Goal: Task Accomplishment & Management: Manage account settings

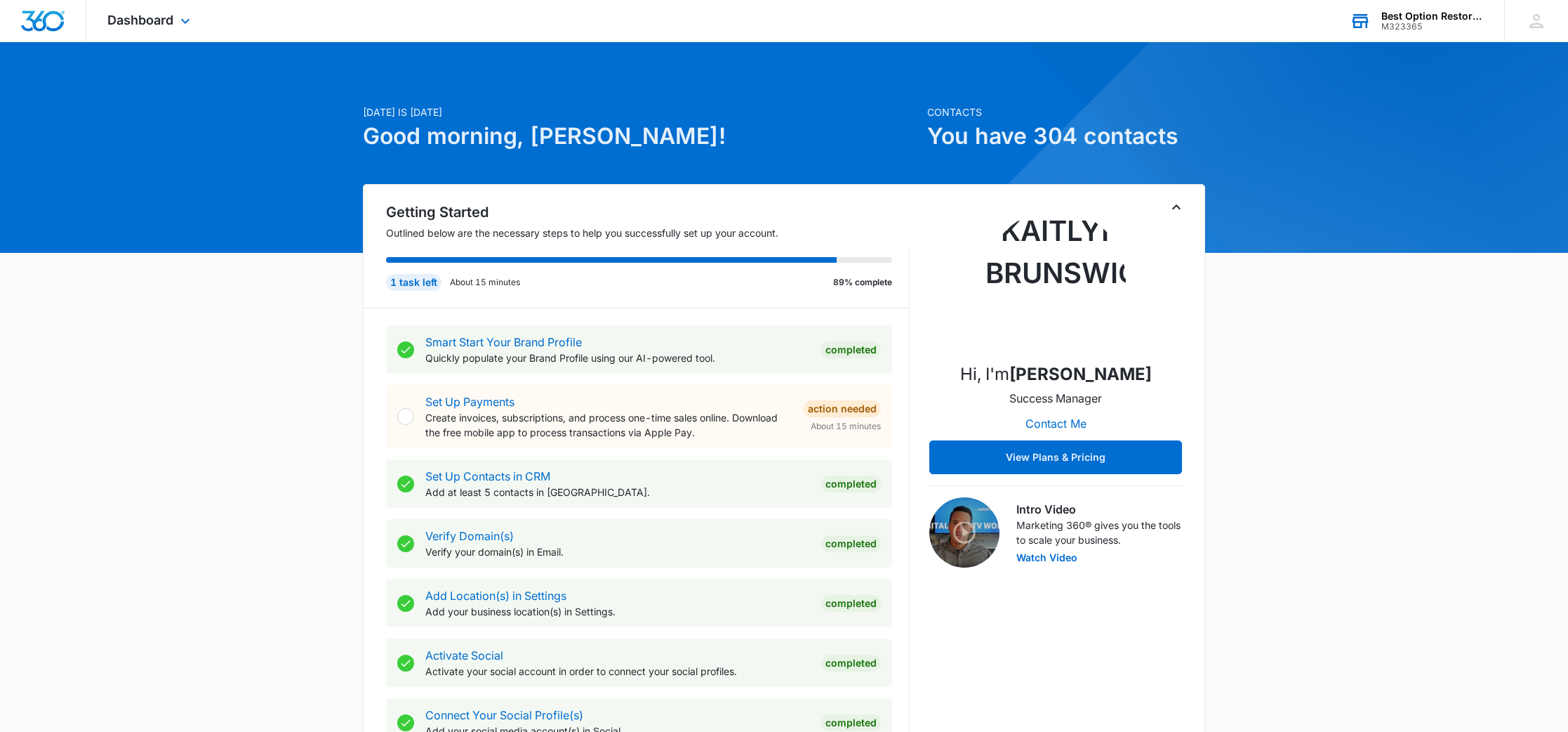
click at [1452, 20] on div "Best Option Restoration" at bounding box center [1433, 16] width 103 height 11
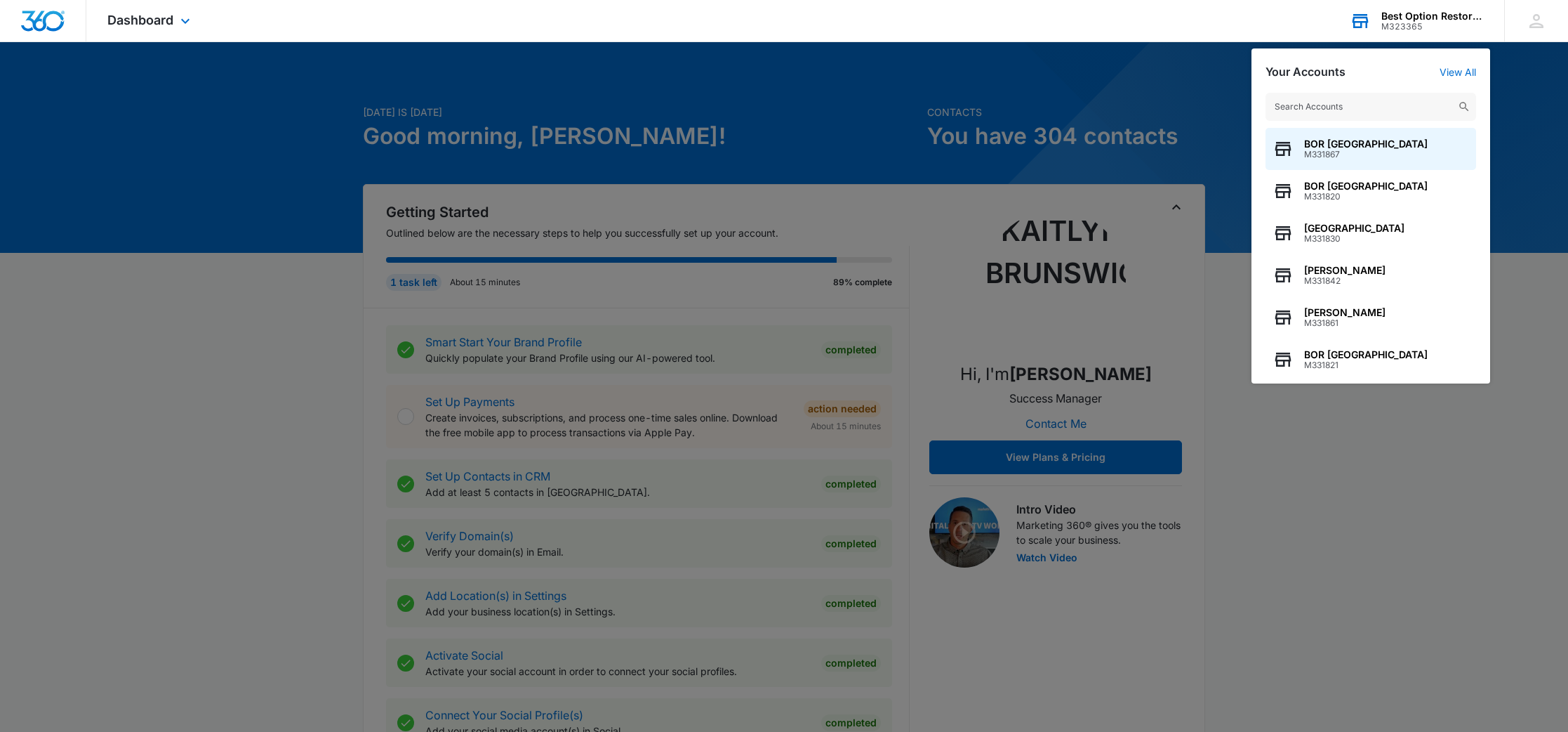
click at [1344, 110] on input "text" at bounding box center [1371, 107] width 211 height 28
type input "frisco"
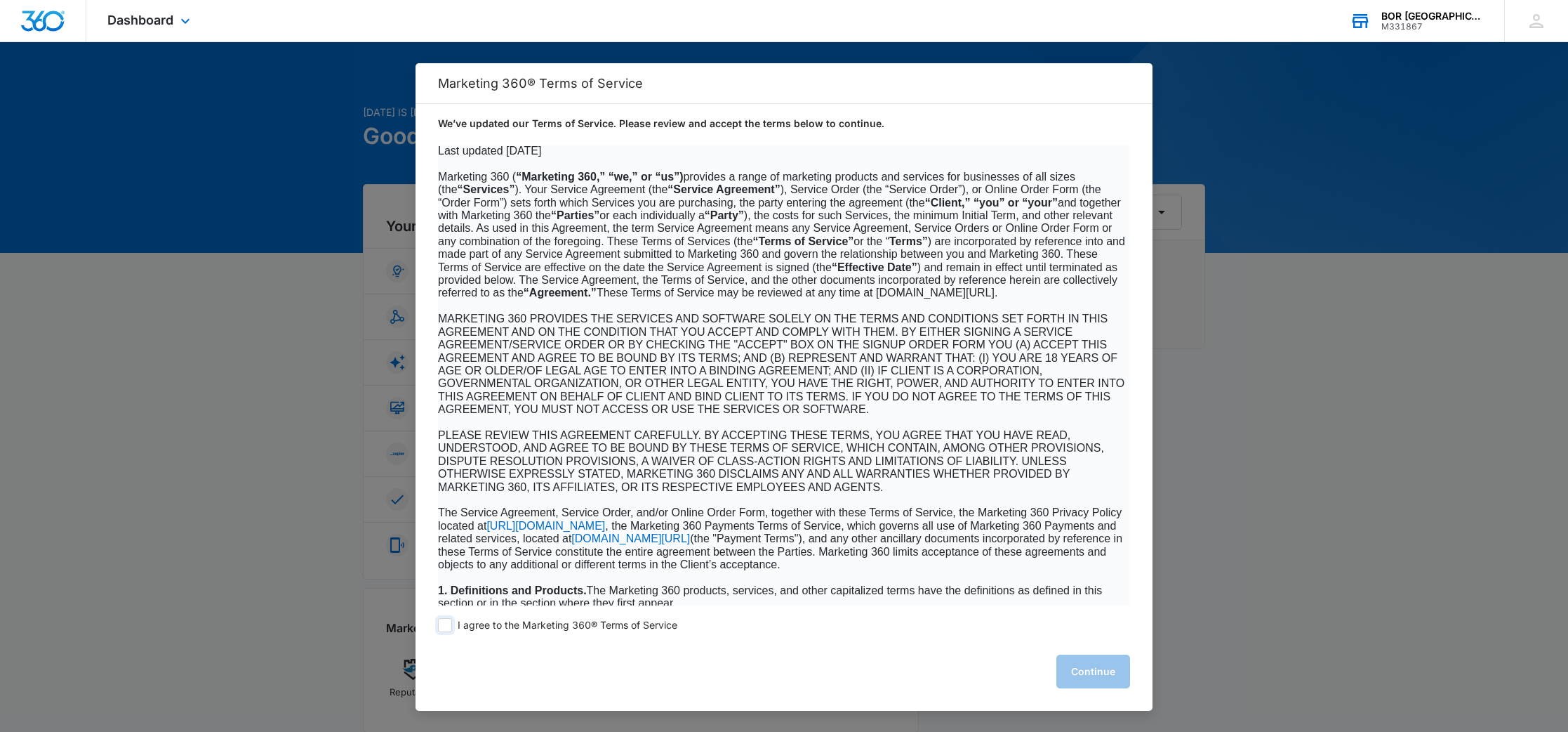
click at [452, 625] on label "I agree to the Marketing 360® Terms of Service" at bounding box center [557, 625] width 239 height 14
click at [452, 625] on input "I agree to the Marketing 360® Terms of Service" at bounding box center [445, 625] width 14 height 14
checkbox input "true"
click at [1092, 668] on button "Continue" at bounding box center [1093, 671] width 74 height 33
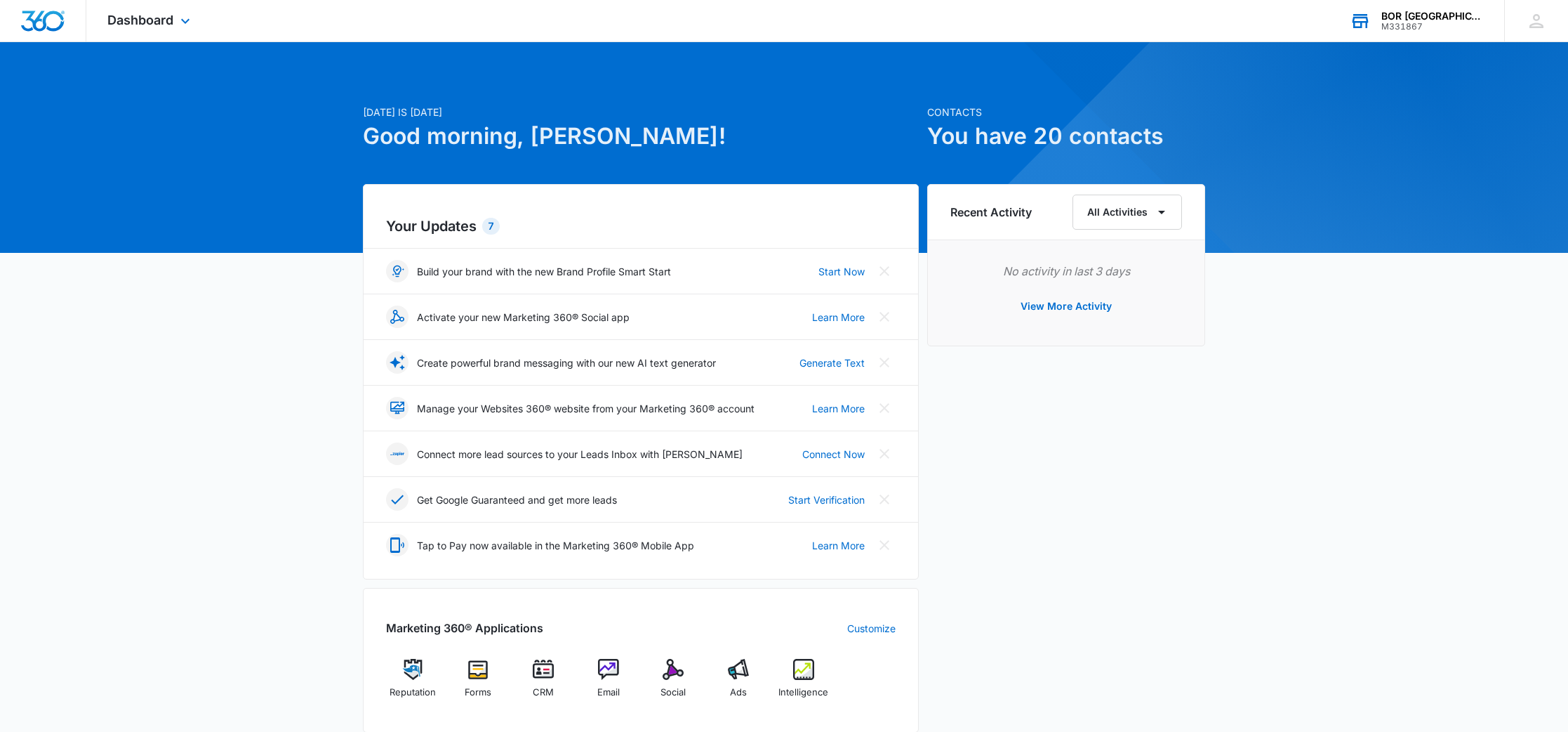
click at [1436, 22] on div "M331867" at bounding box center [1433, 26] width 103 height 10
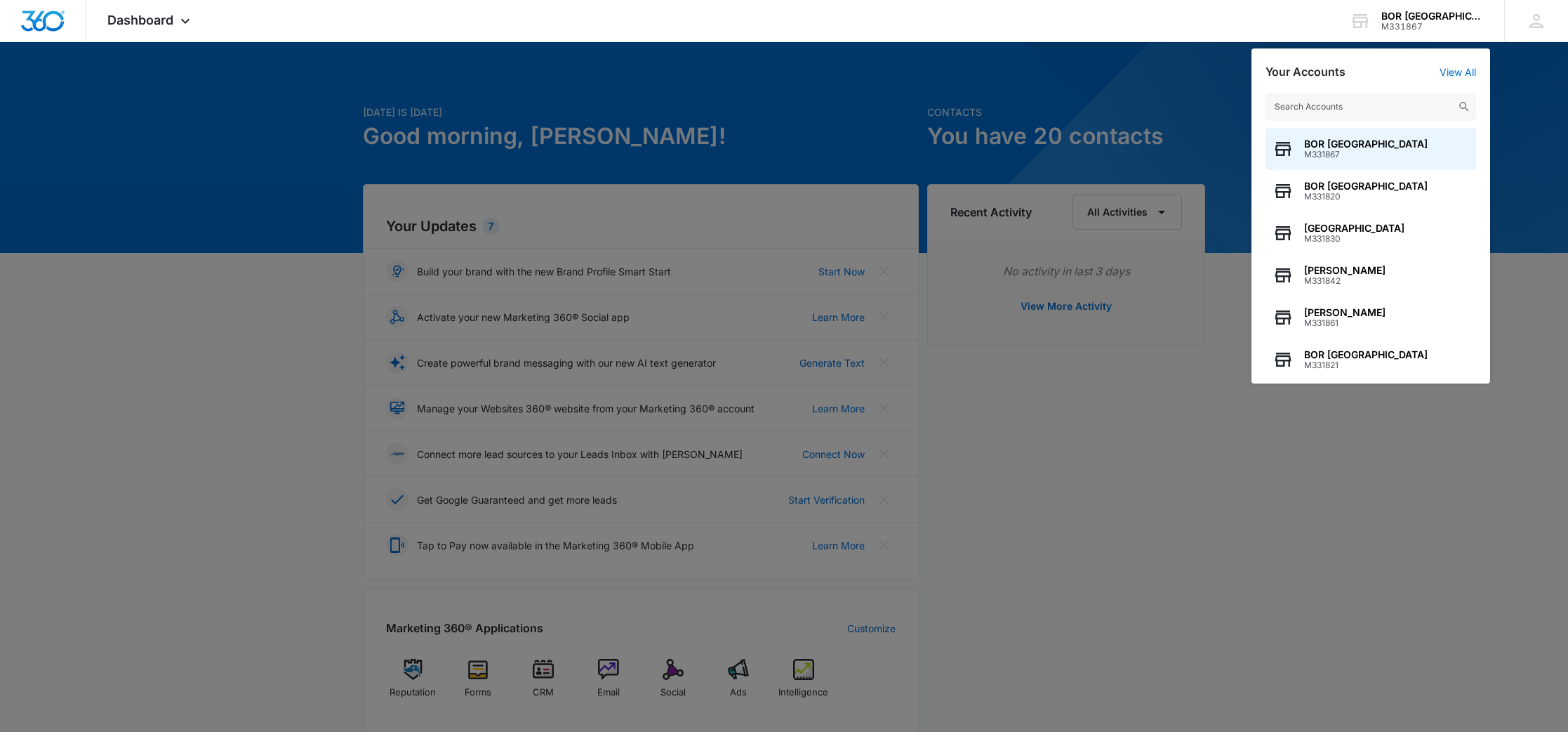
click at [1364, 109] on input "text" at bounding box center [1371, 107] width 211 height 28
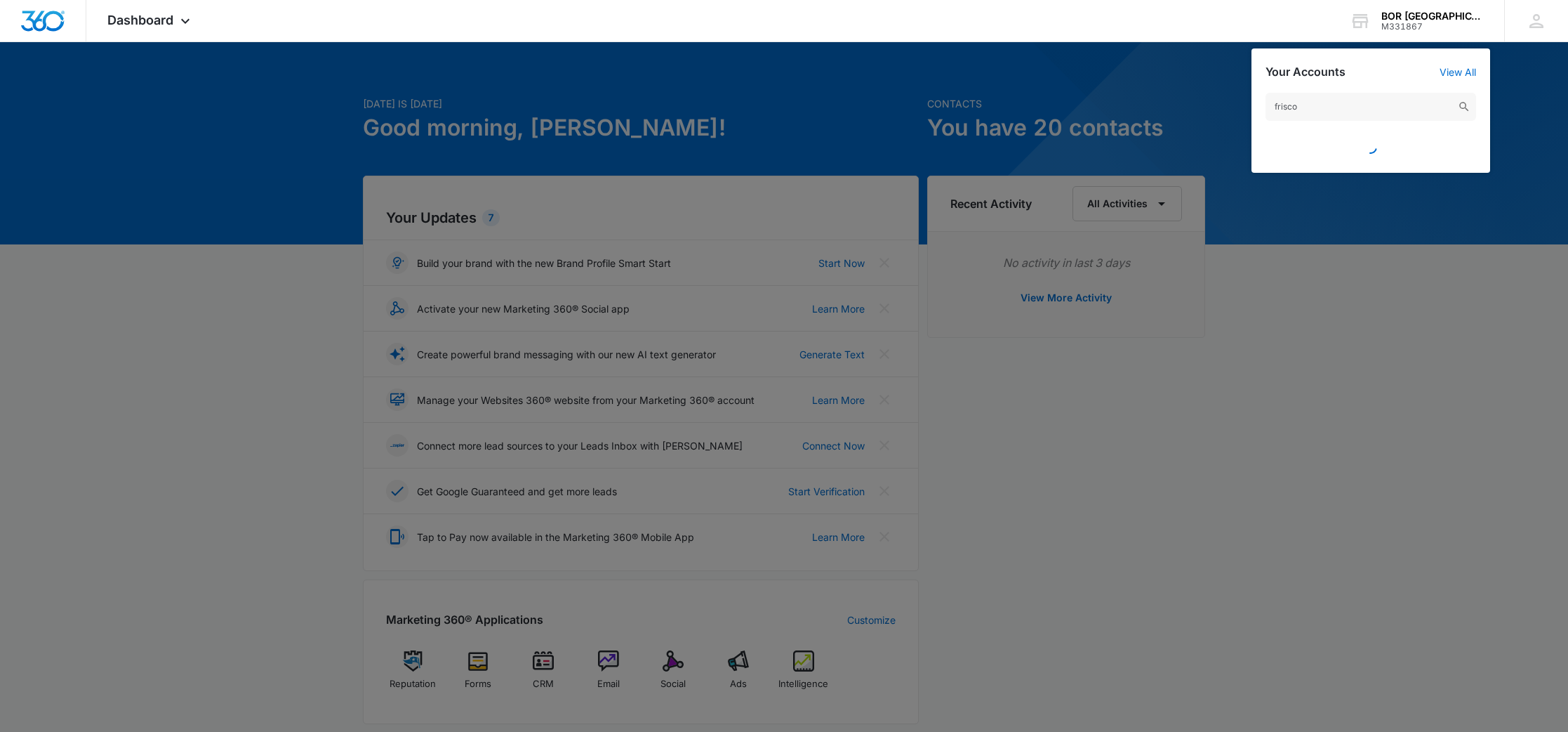
scroll to position [9, 0]
type input "frisco"
click at [1459, 69] on link "View All" at bounding box center [1458, 72] width 37 height 12
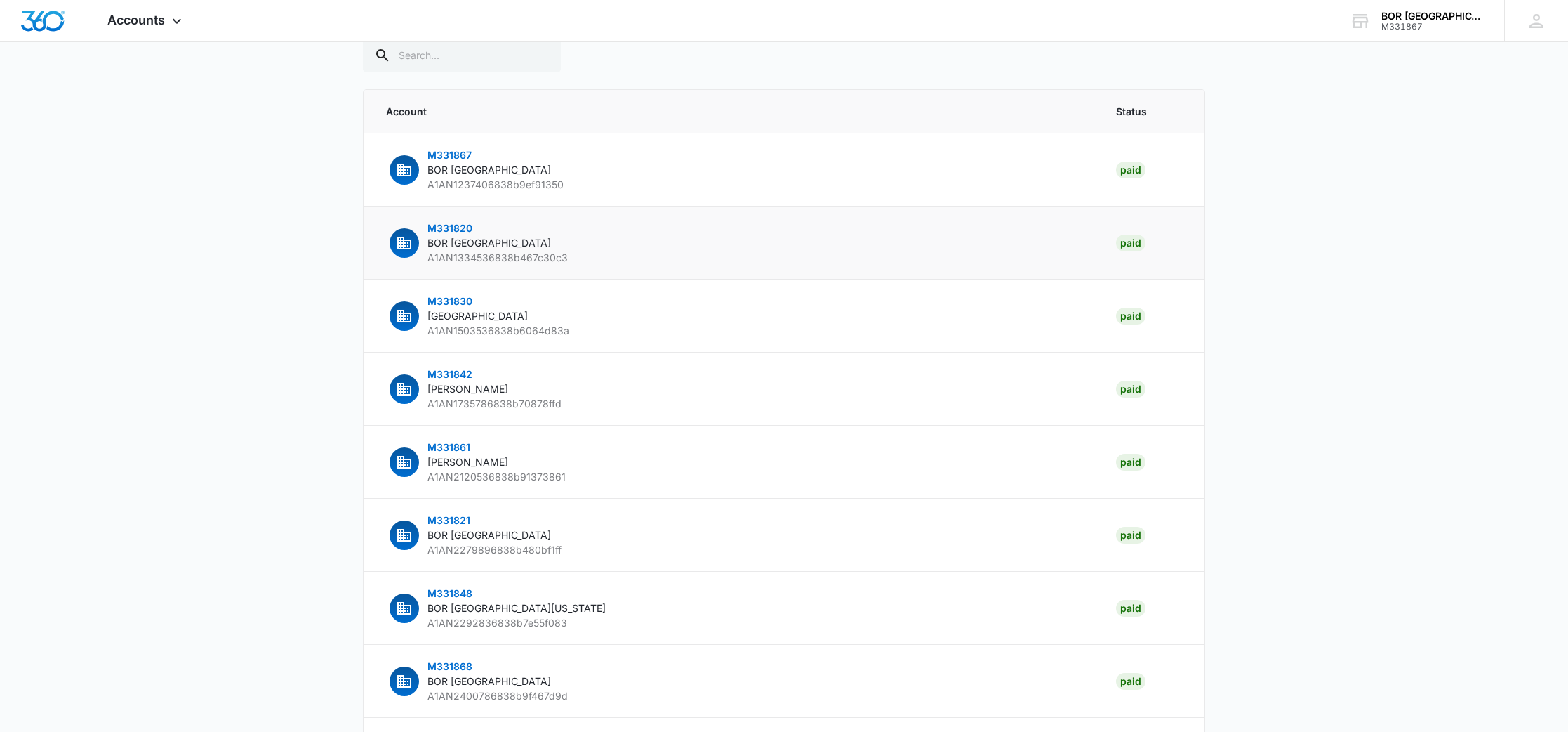
scroll to position [51, 0]
click at [428, 56] on input "text" at bounding box center [462, 52] width 198 height 33
type input "frisco"
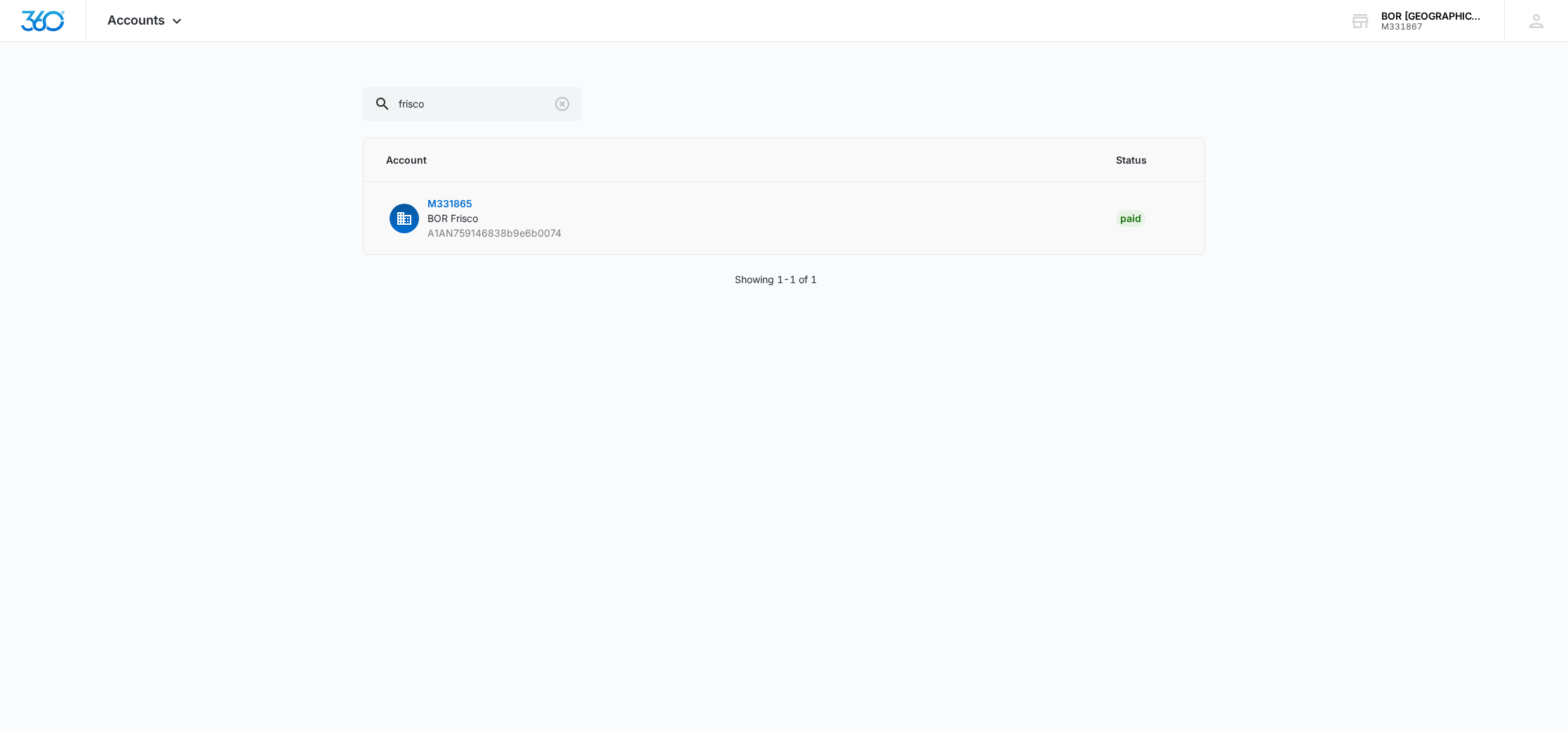
click at [438, 206] on span "M331865" at bounding box center [450, 203] width 45 height 12
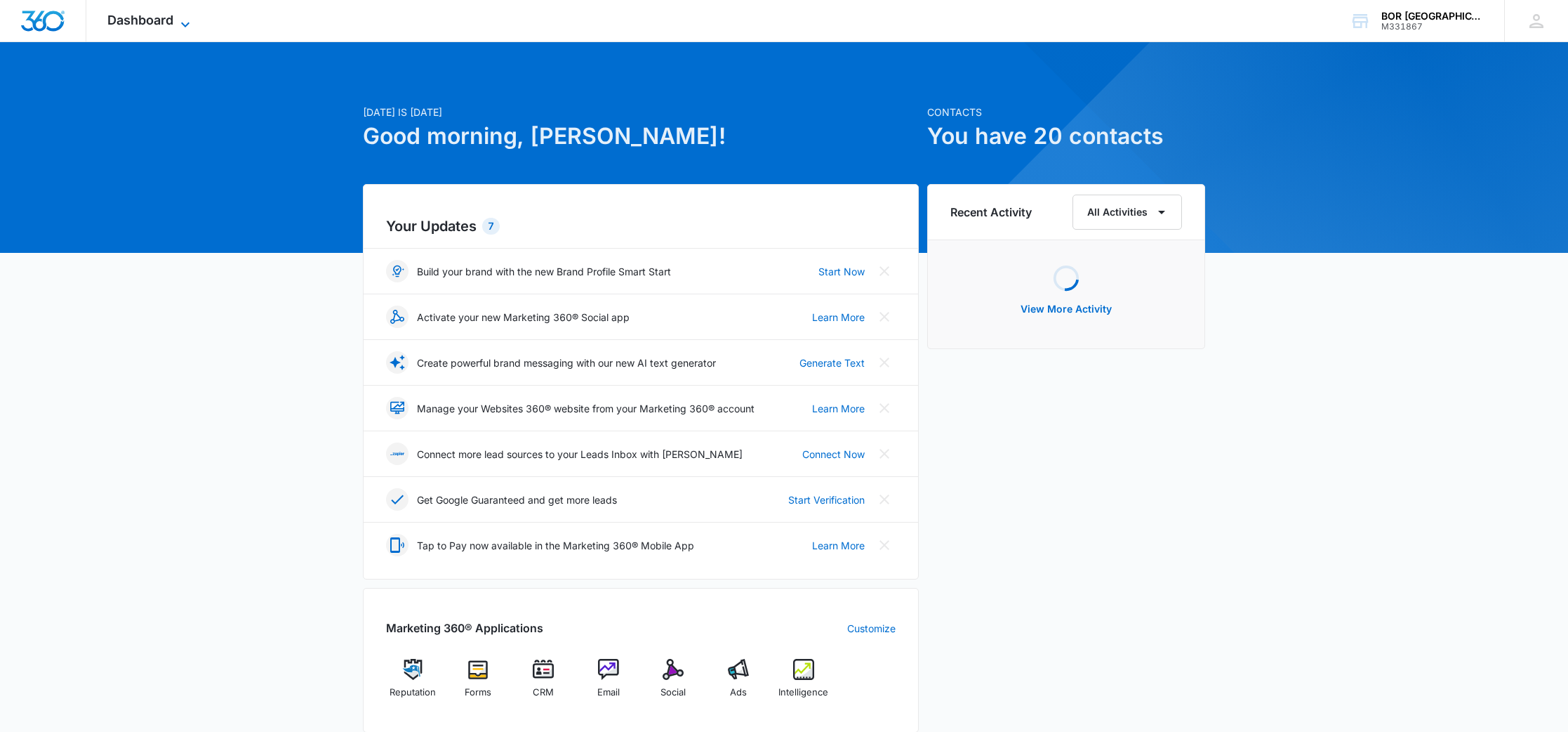
click at [171, 18] on span "Dashboard" at bounding box center [140, 19] width 66 height 15
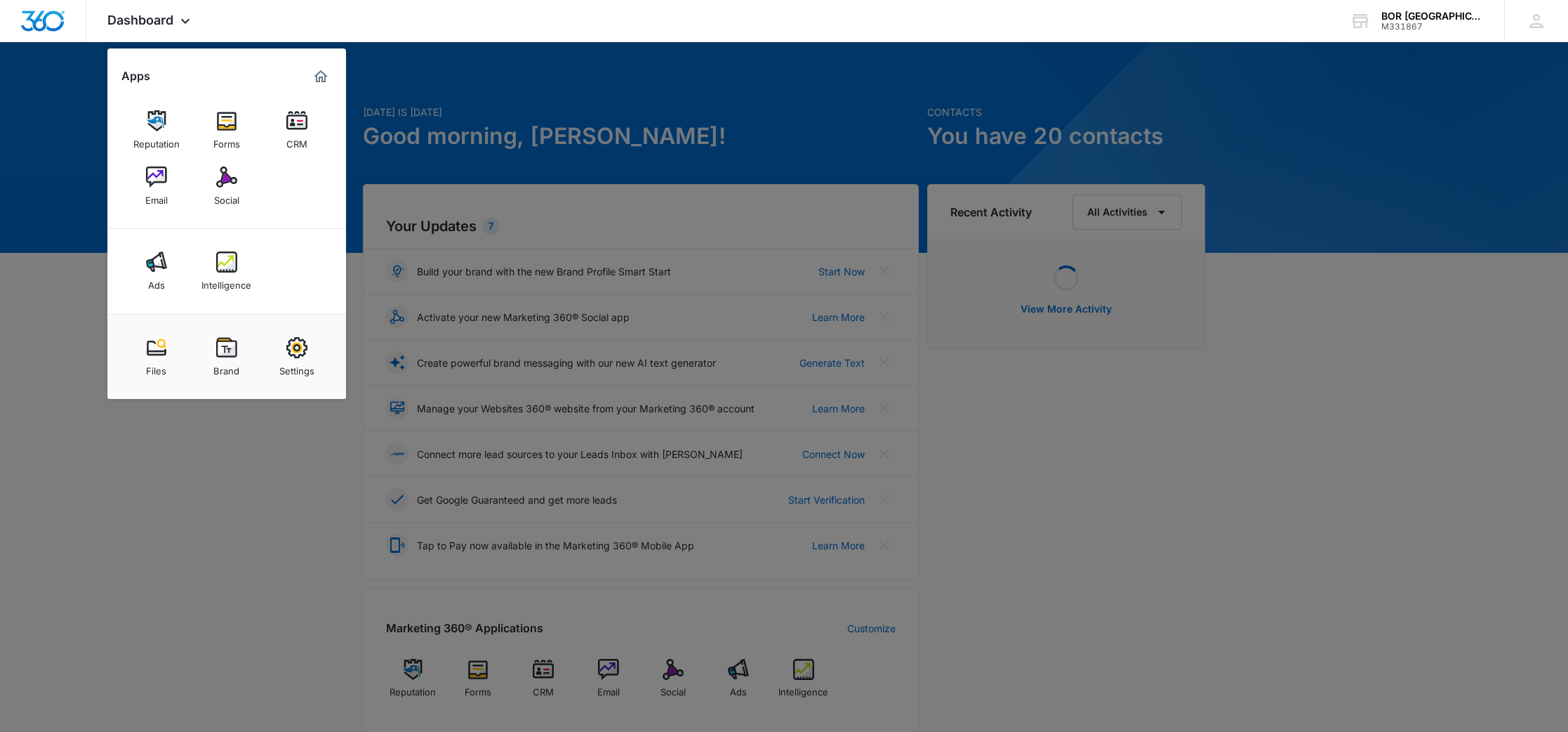
click at [313, 353] on link "Settings" at bounding box center [297, 356] width 54 height 54
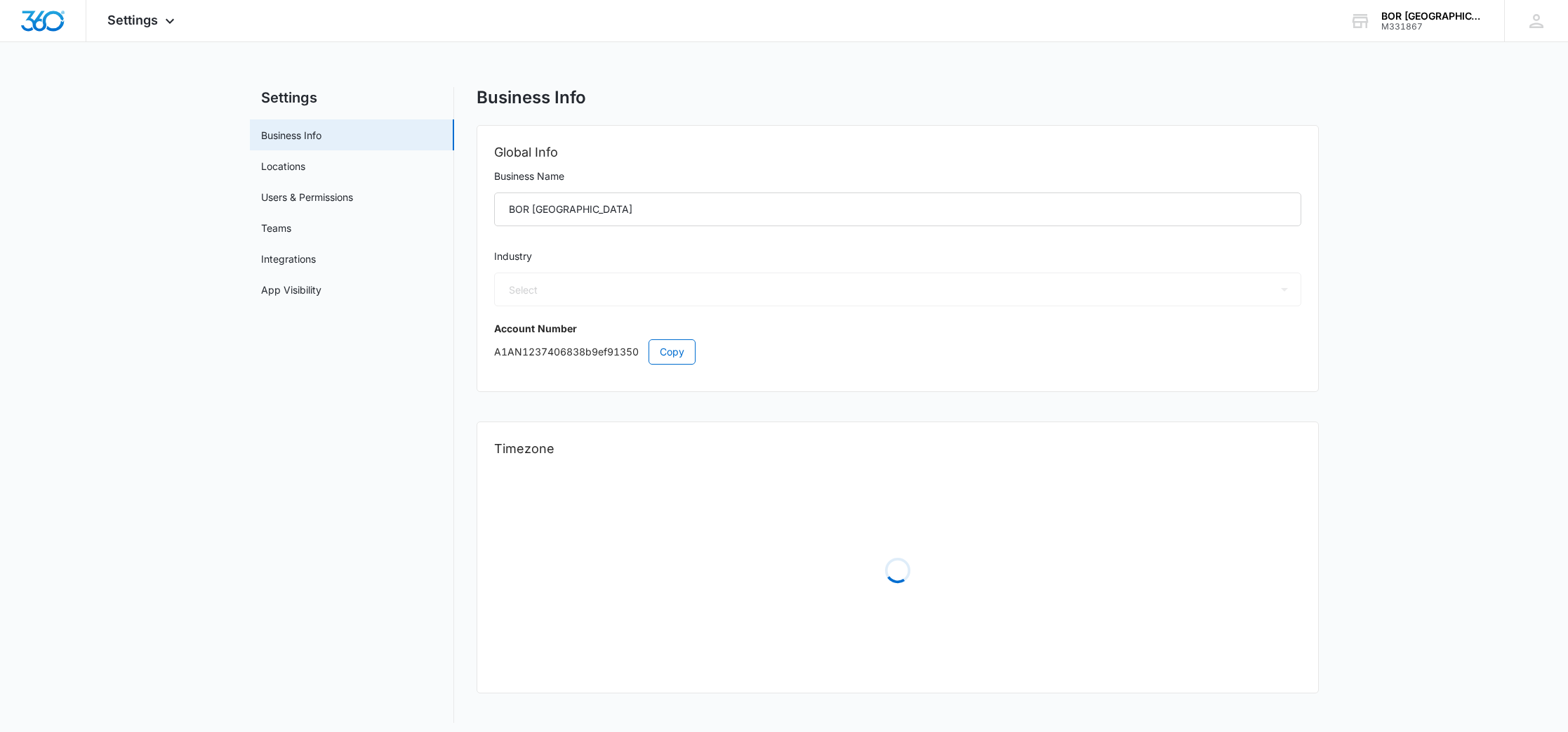
select select "4"
select select "US"
select select "America/[GEOGRAPHIC_DATA]"
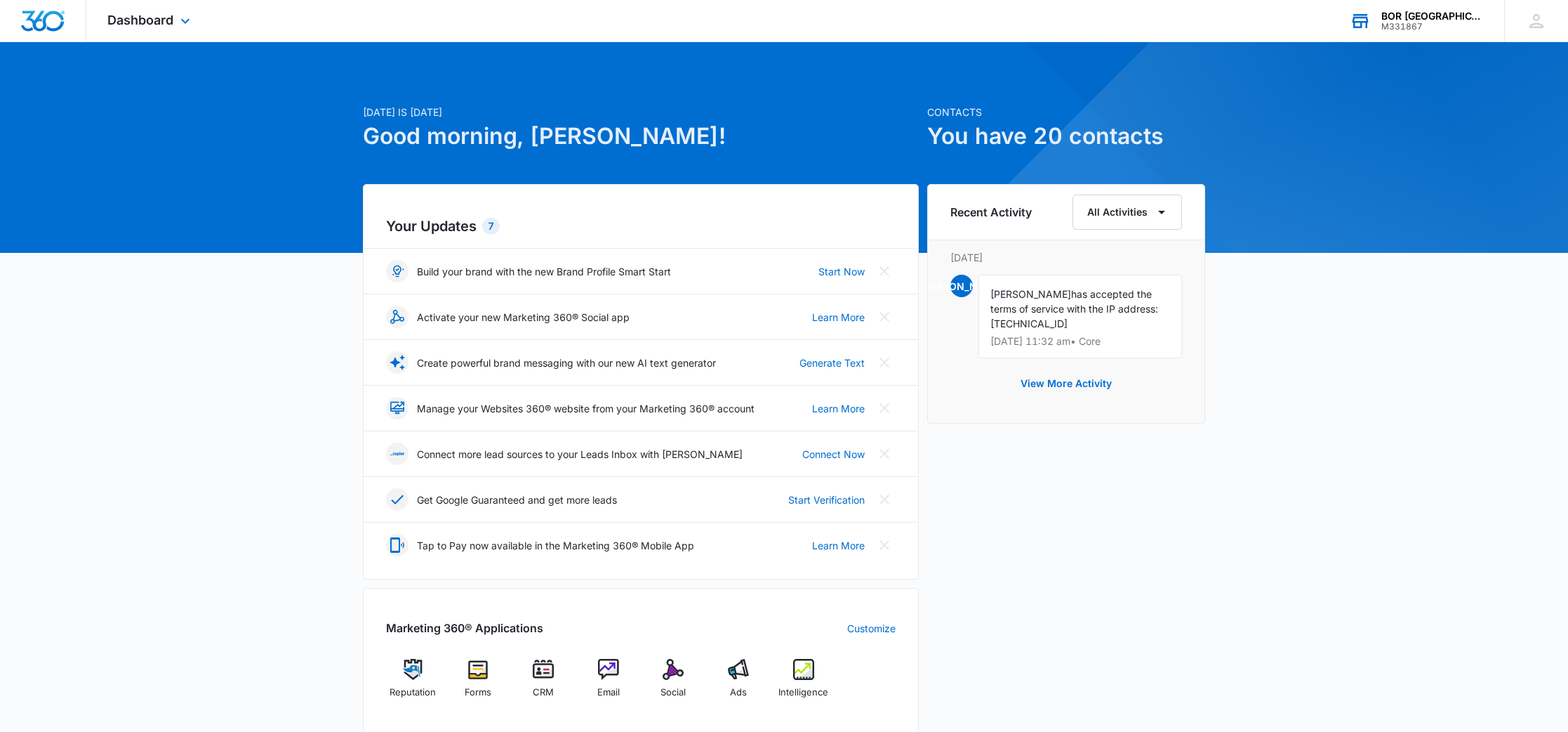
click at [1474, 26] on div "M331867" at bounding box center [1433, 26] width 103 height 10
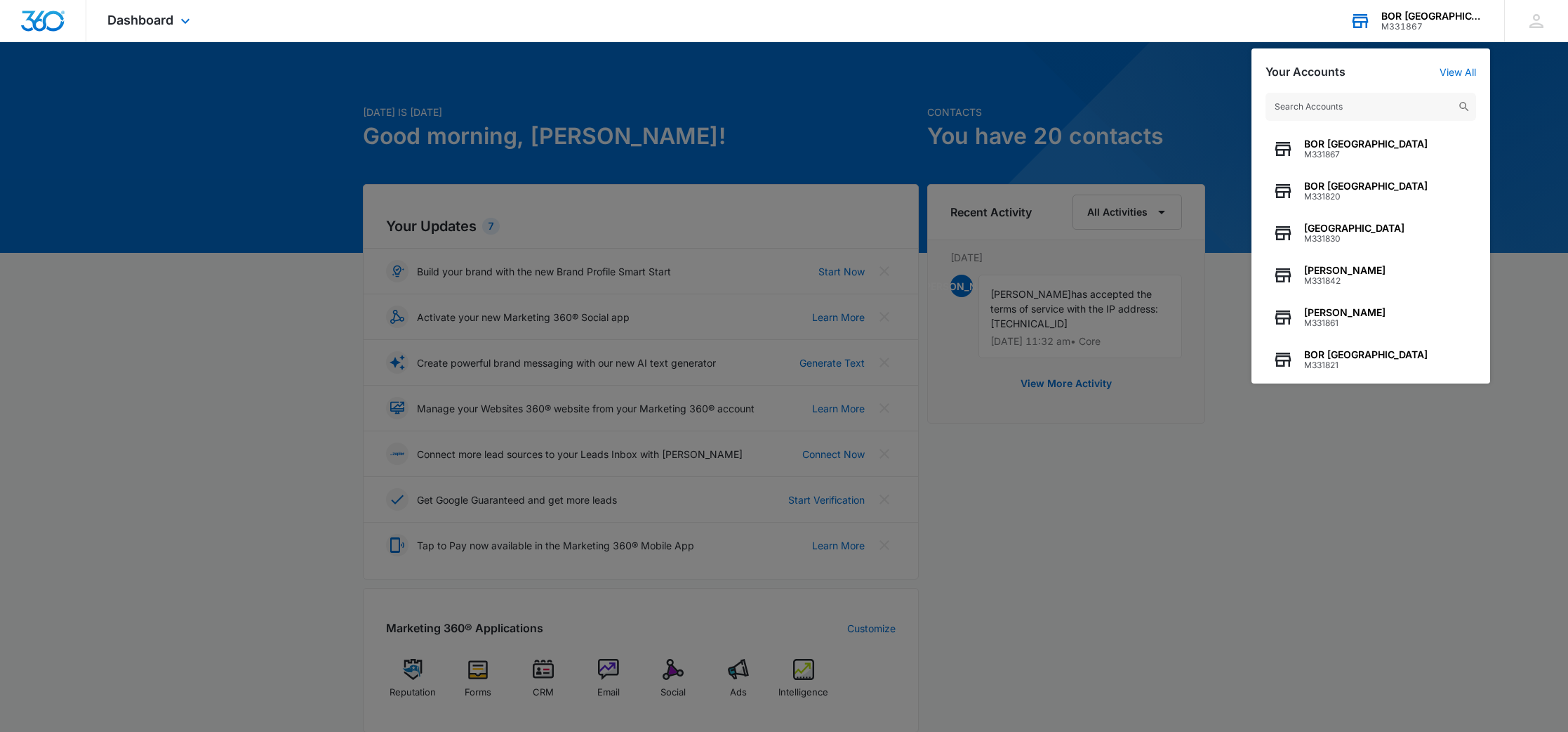
click at [1380, 113] on input "text" at bounding box center [1371, 107] width 211 height 28
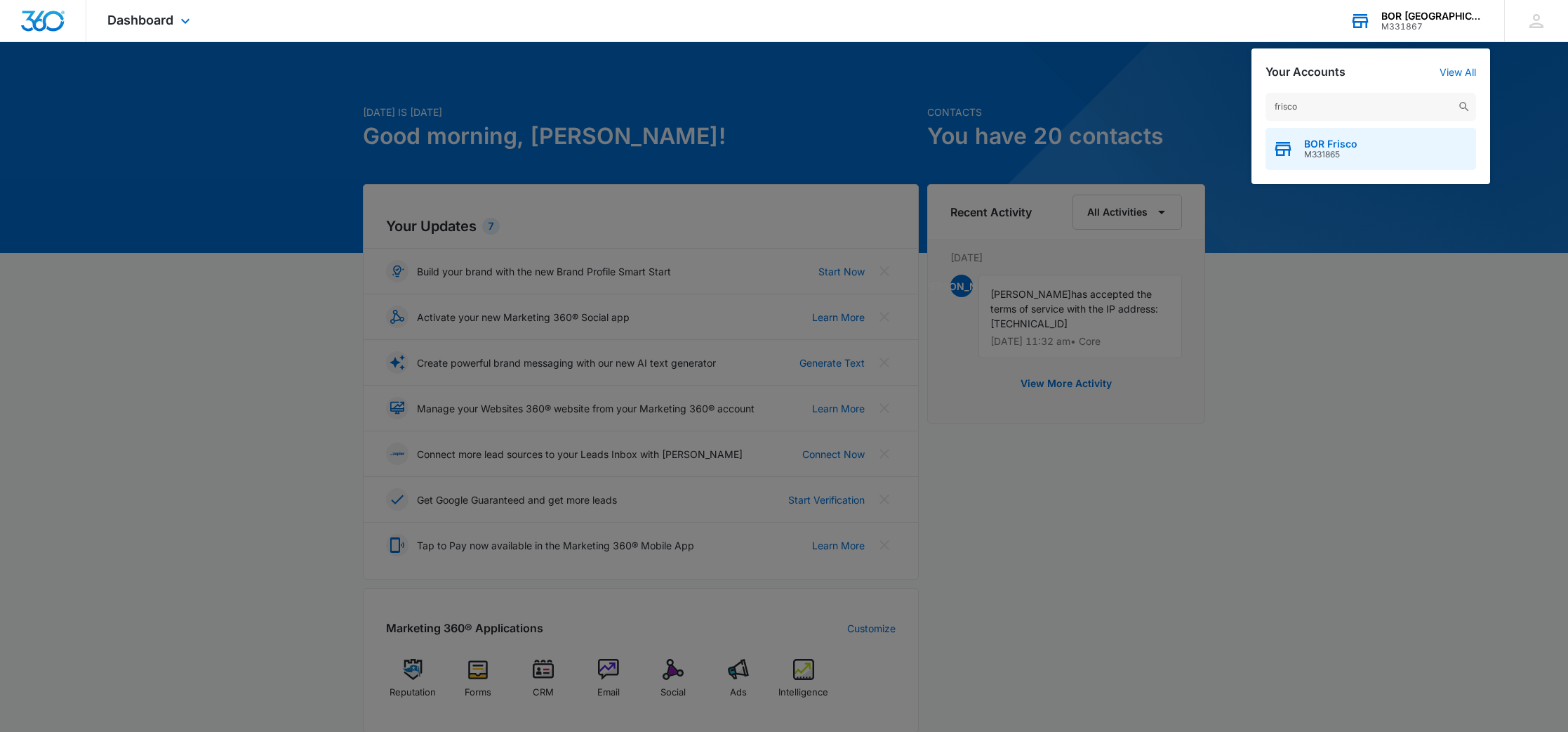
type input "frisco"
click at [1313, 142] on span "BOR Frisco" at bounding box center [1330, 144] width 54 height 11
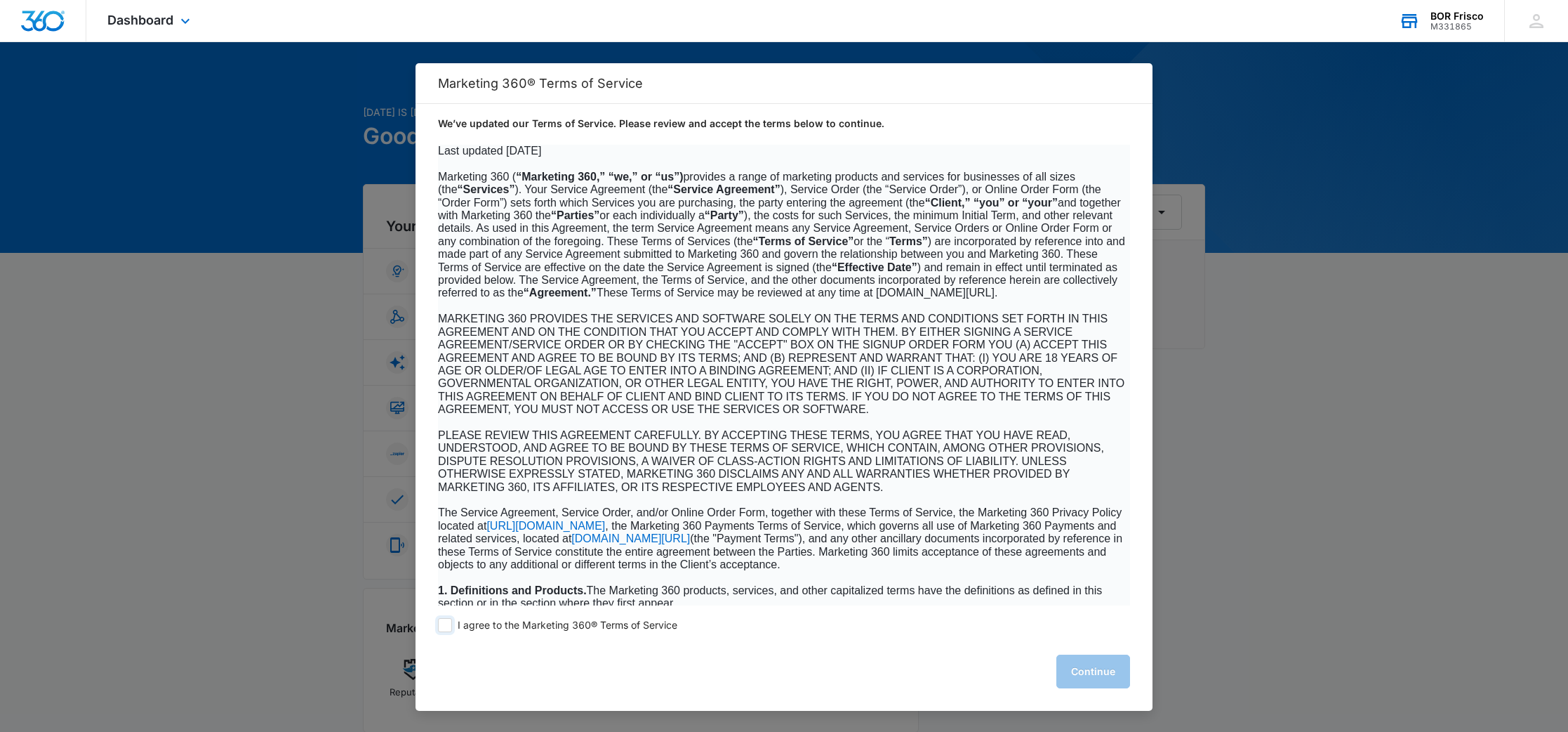
click at [445, 625] on span at bounding box center [445, 625] width 14 height 14
click at [445, 625] on input "I agree to the Marketing 360® Terms of Service" at bounding box center [445, 625] width 14 height 14
checkbox input "true"
click at [1081, 664] on button "Continue" at bounding box center [1093, 671] width 74 height 33
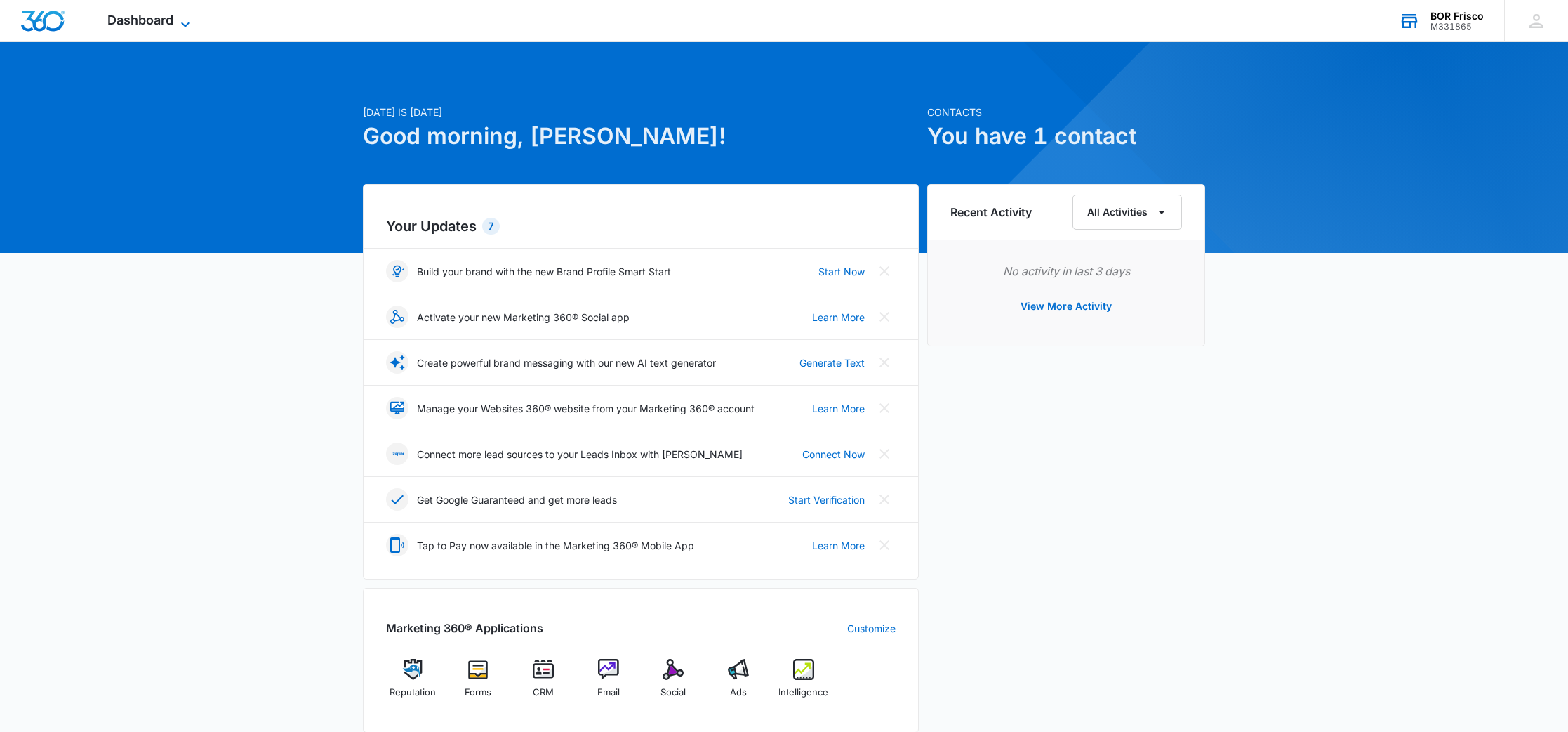
click at [172, 21] on span "Dashboard" at bounding box center [140, 19] width 66 height 15
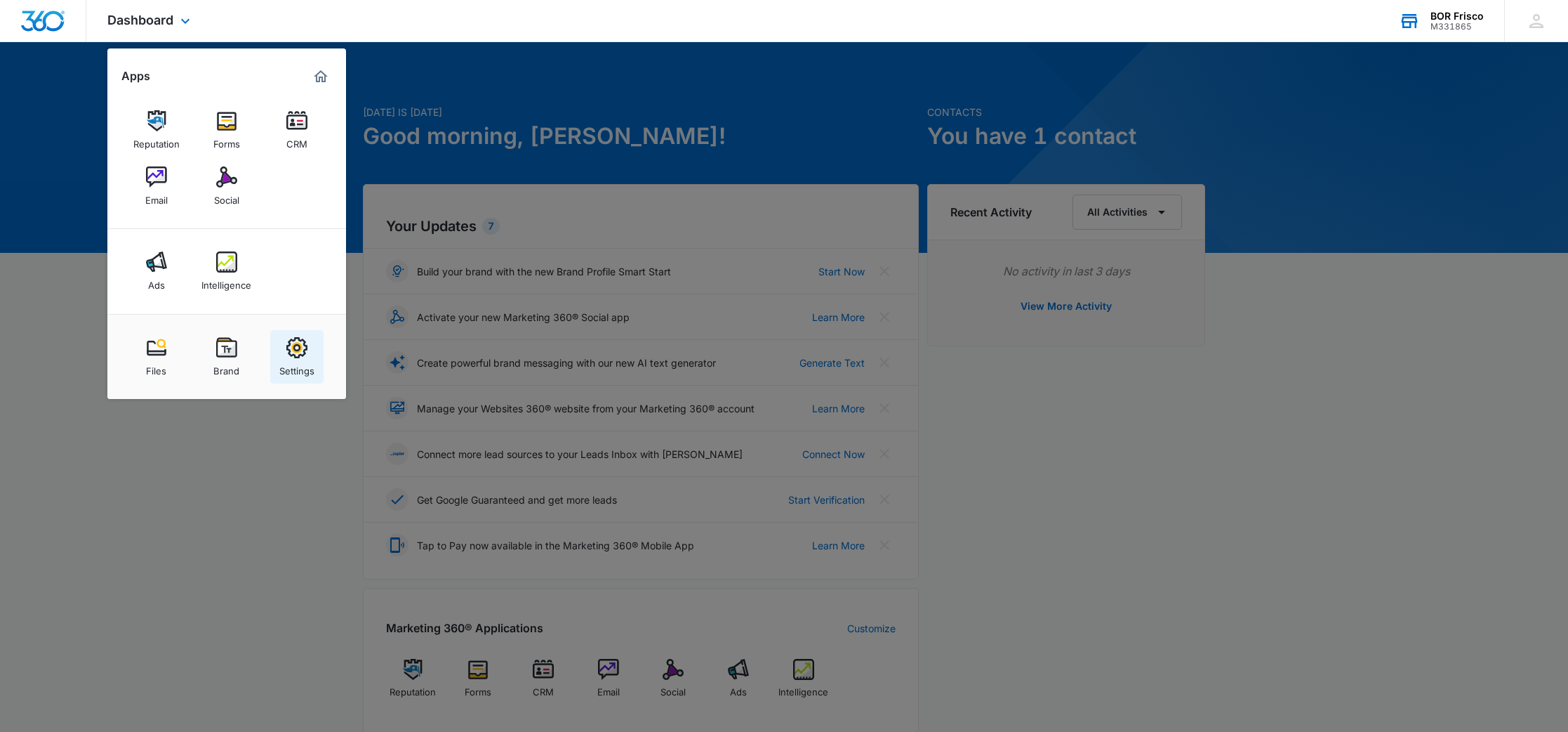
click at [301, 354] on img at bounding box center [296, 347] width 21 height 21
select select "4"
select select "US"
select select "America/[GEOGRAPHIC_DATA]"
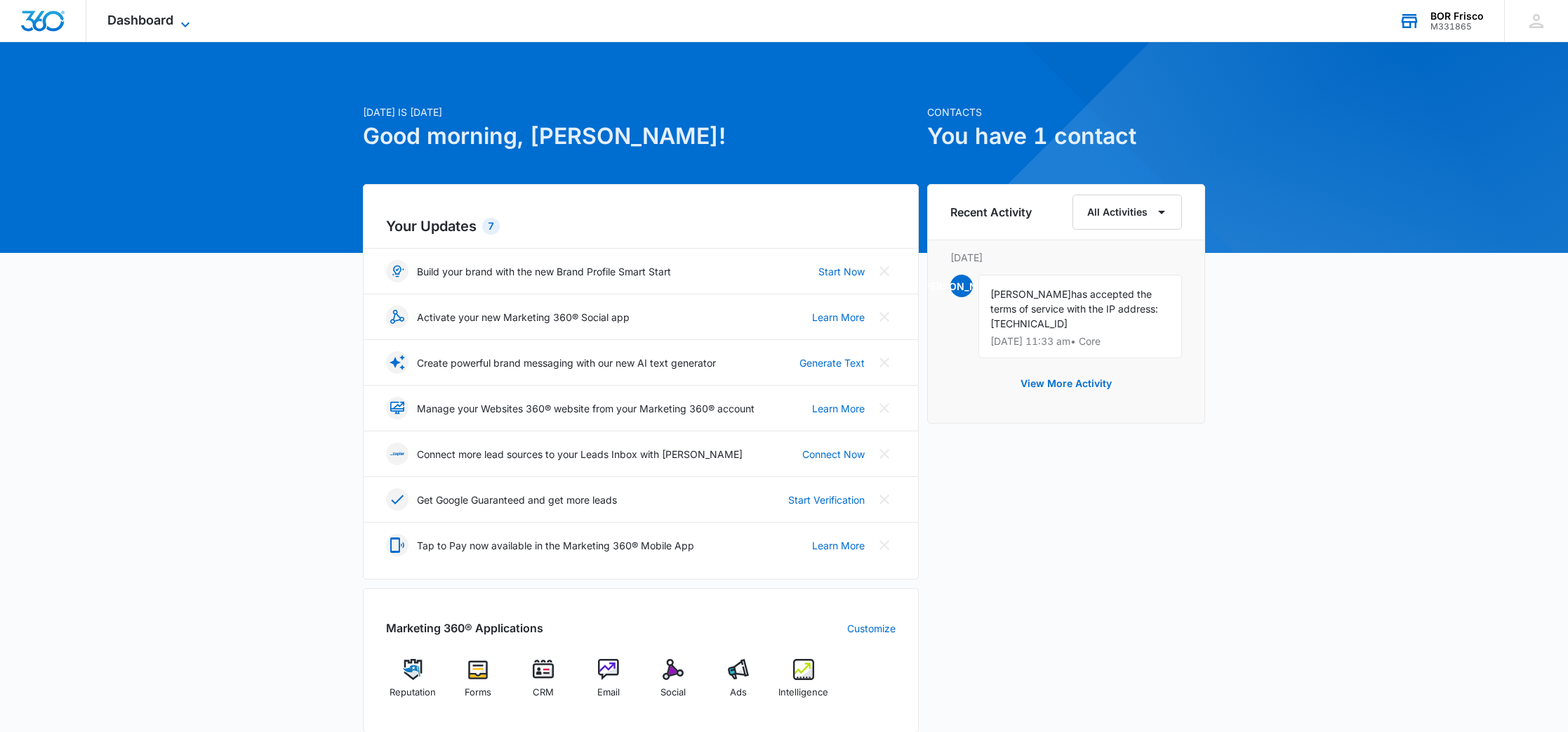
click at [164, 17] on span "Dashboard" at bounding box center [140, 19] width 66 height 15
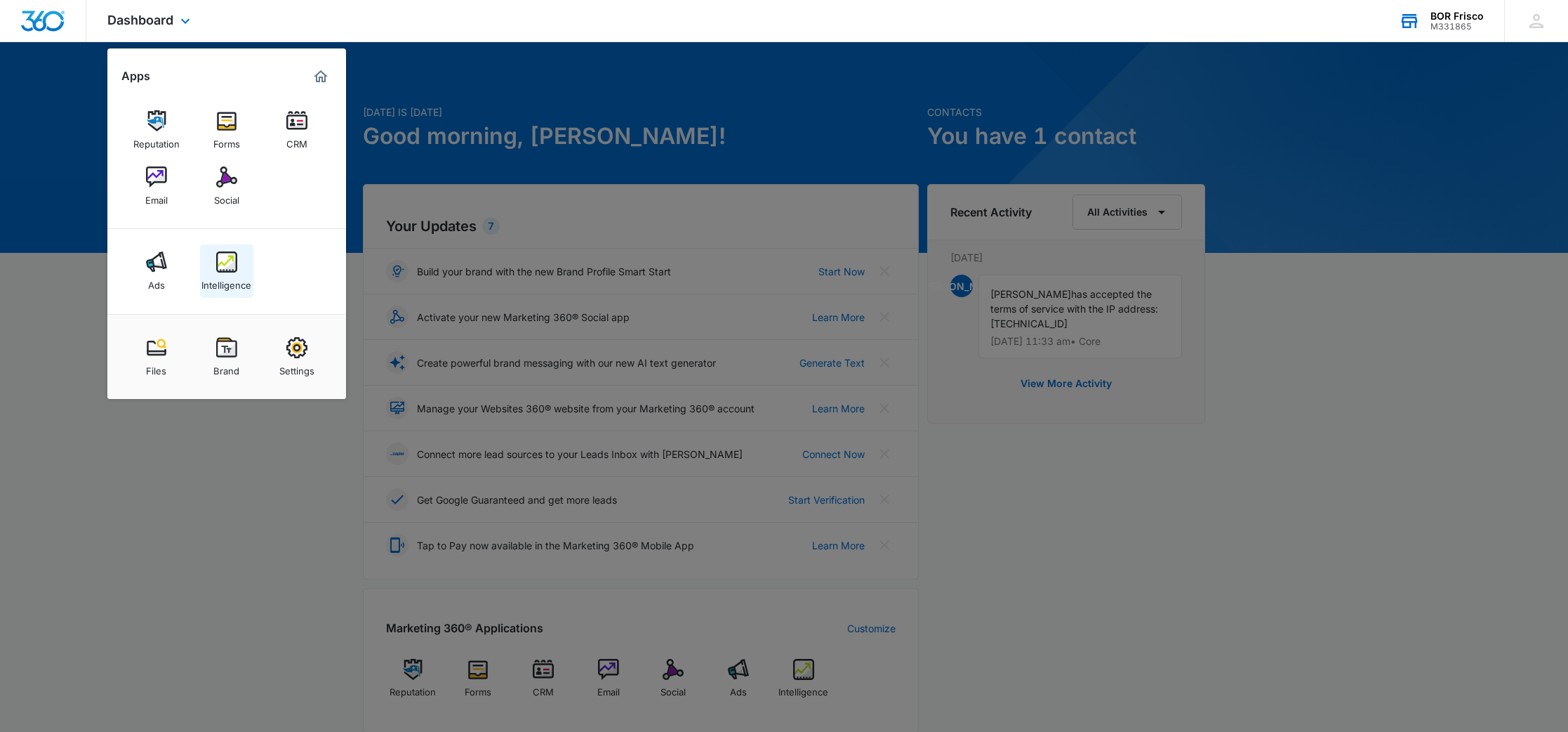
click at [226, 267] on img at bounding box center [226, 261] width 21 height 21
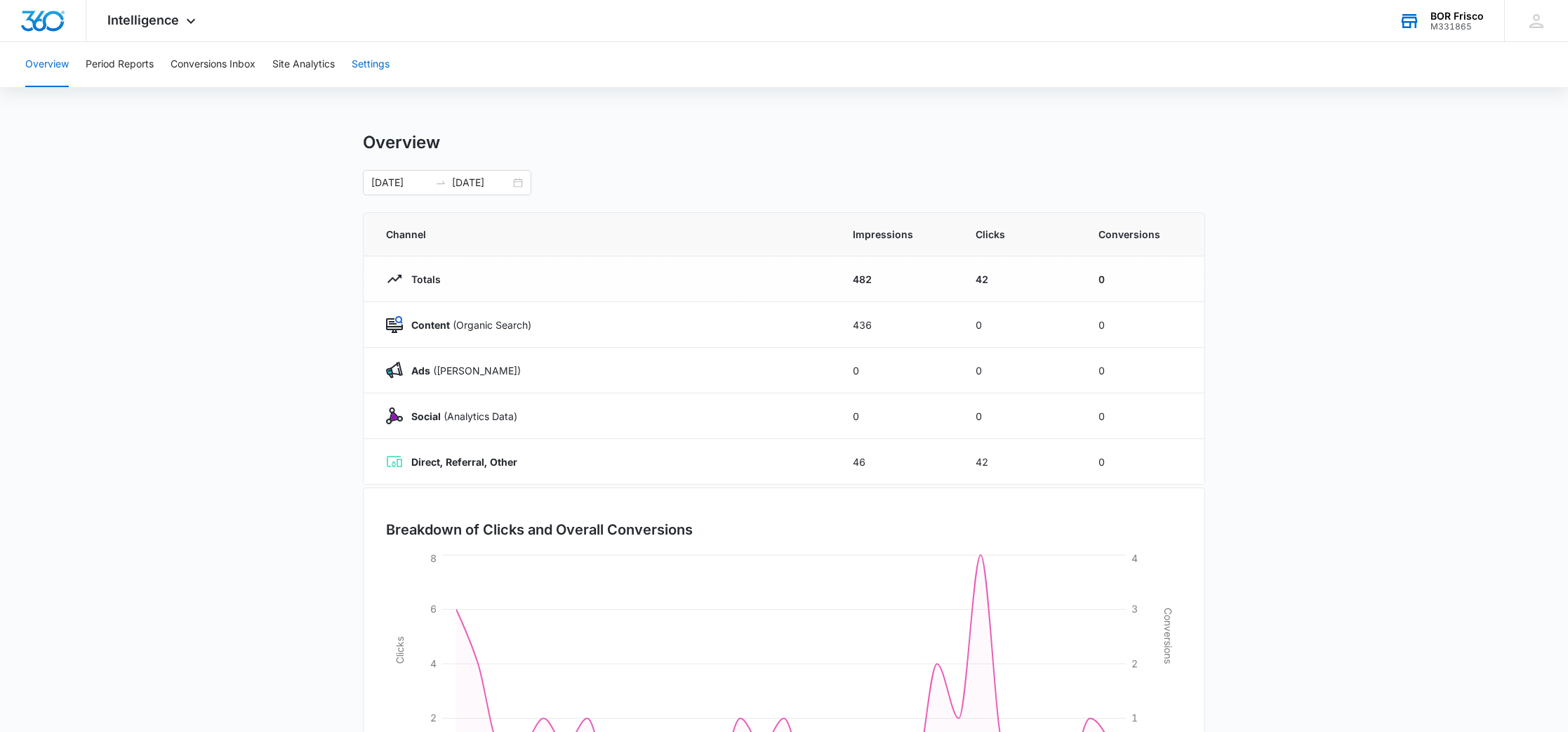
click at [380, 61] on button "Settings" at bounding box center [370, 65] width 38 height 45
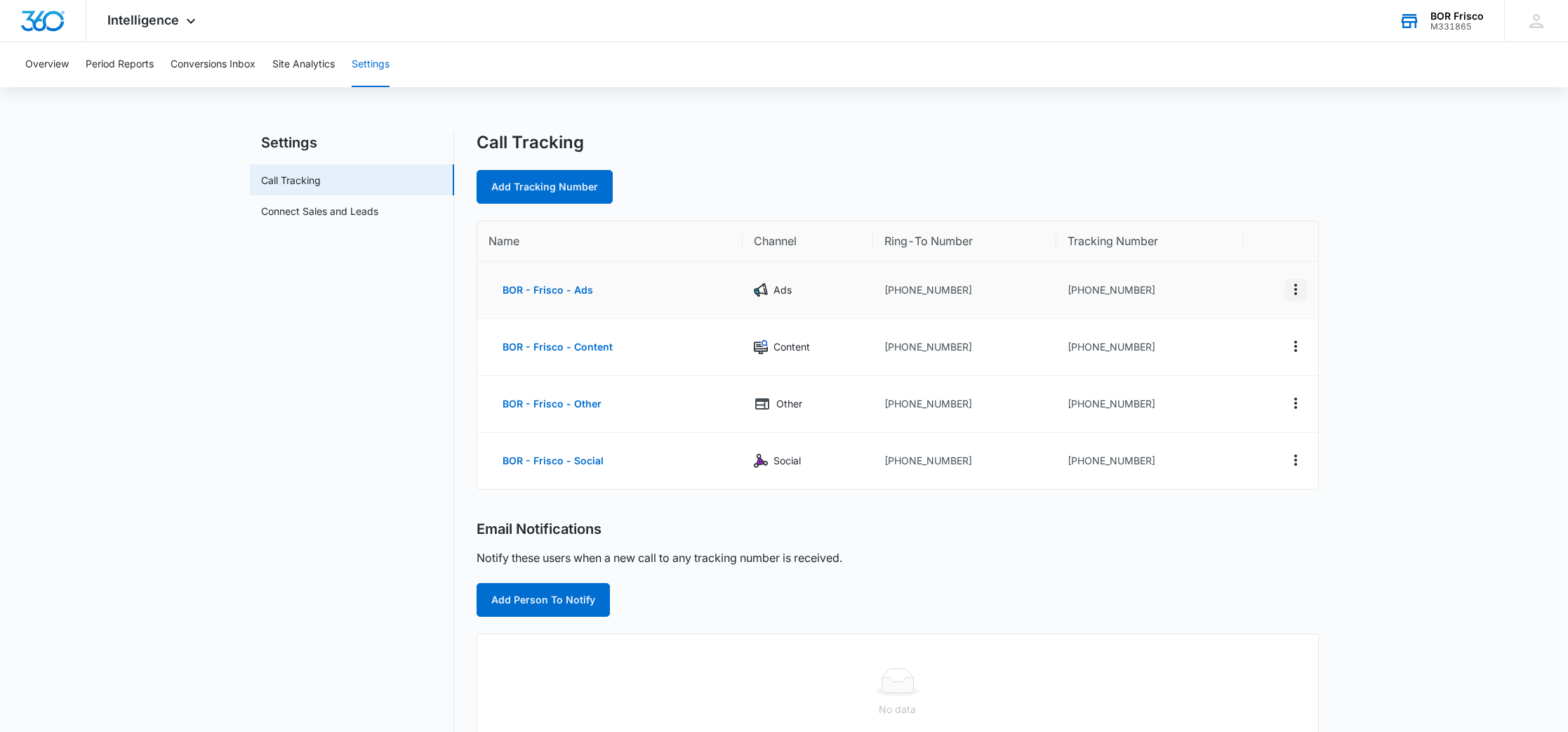
click at [1300, 289] on icon "Actions" at bounding box center [1296, 289] width 17 height 17
click at [1245, 276] on button "Edit" at bounding box center [1238, 278] width 80 height 21
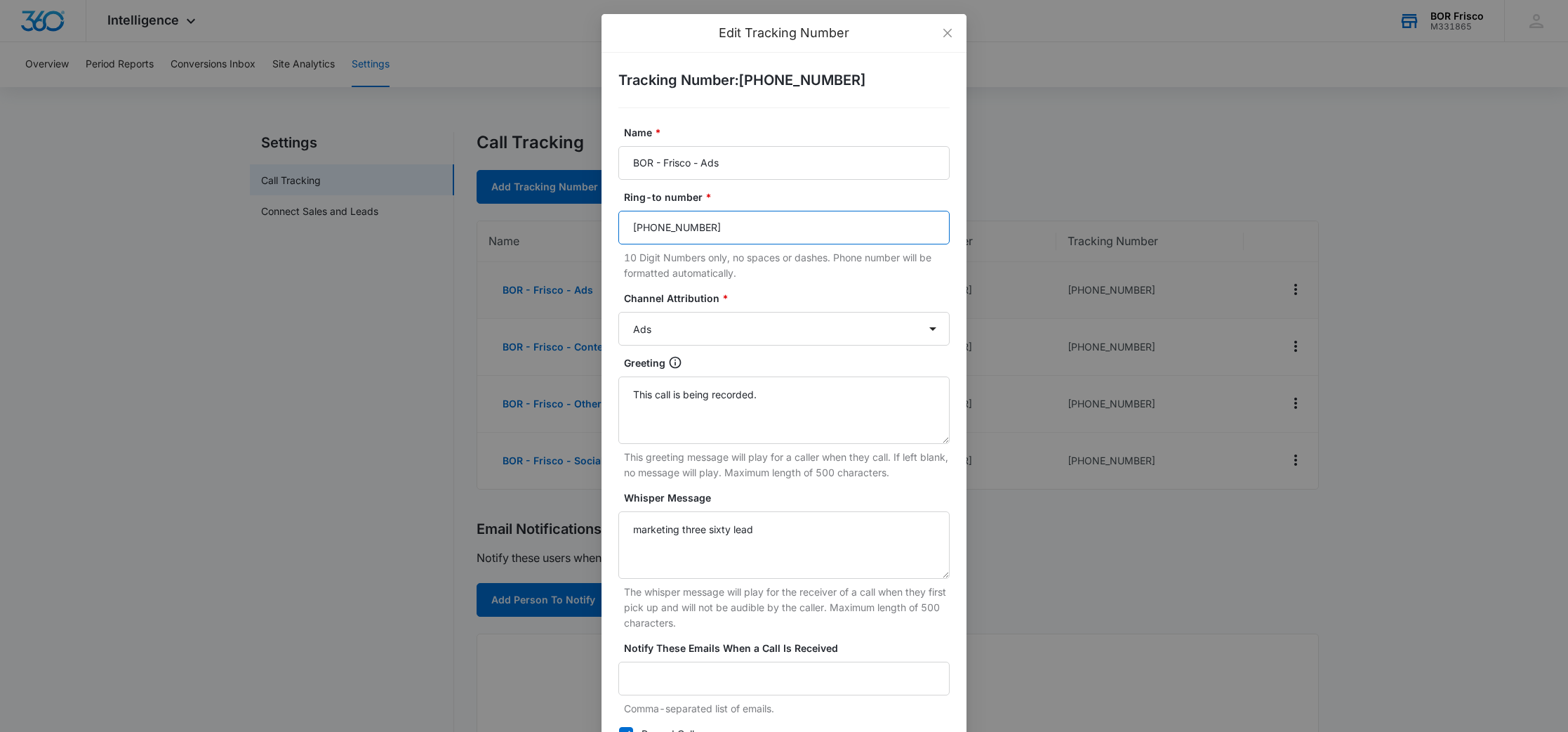
click at [742, 227] on input "[PHONE_NUMBER]" at bounding box center [784, 227] width 331 height 33
paste input "[PHONE_NUMBER]"
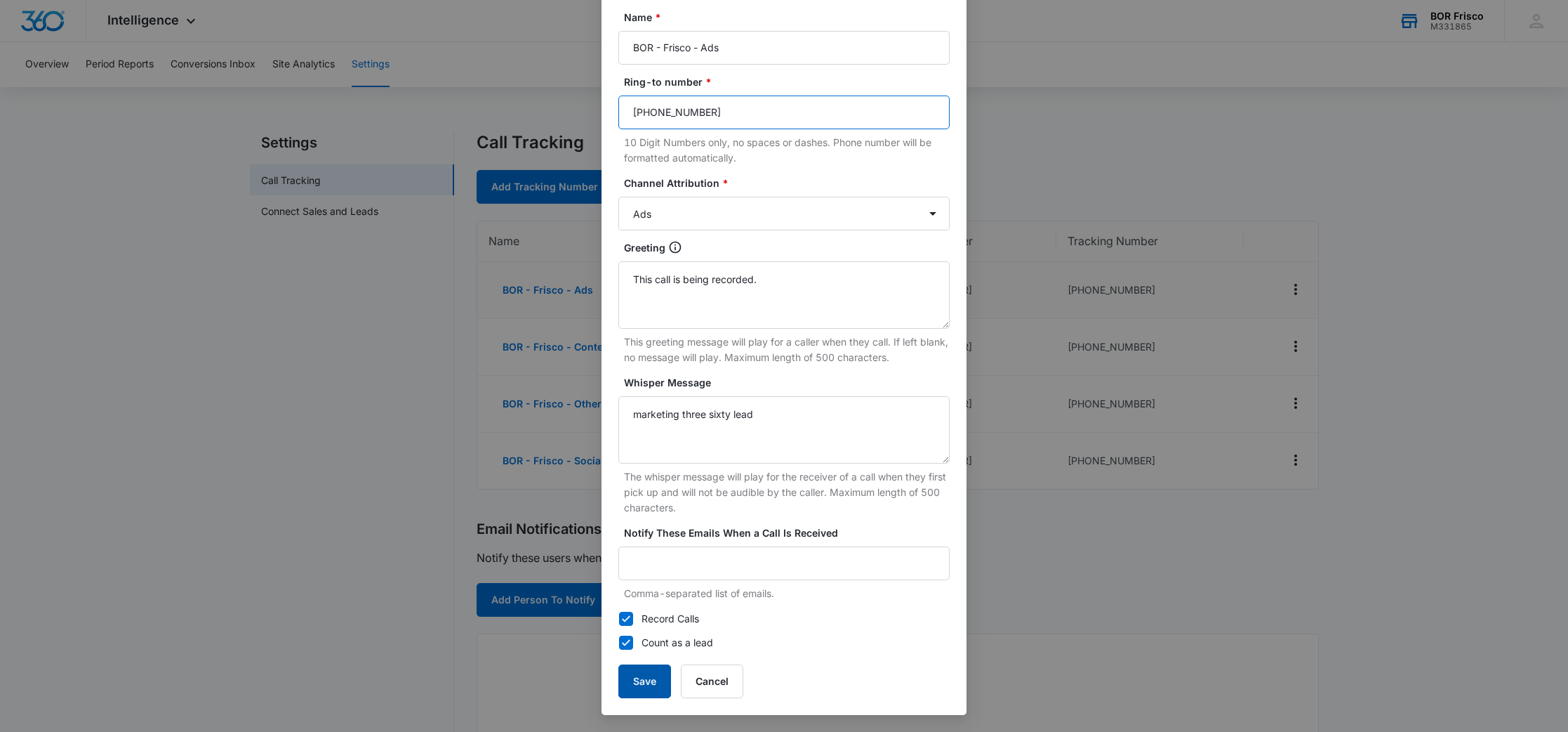
type input "[PHONE_NUMBER]"
click at [652, 687] on button "Save" at bounding box center [644, 681] width 53 height 33
click at [642, 683] on button "Save" at bounding box center [644, 681] width 53 height 33
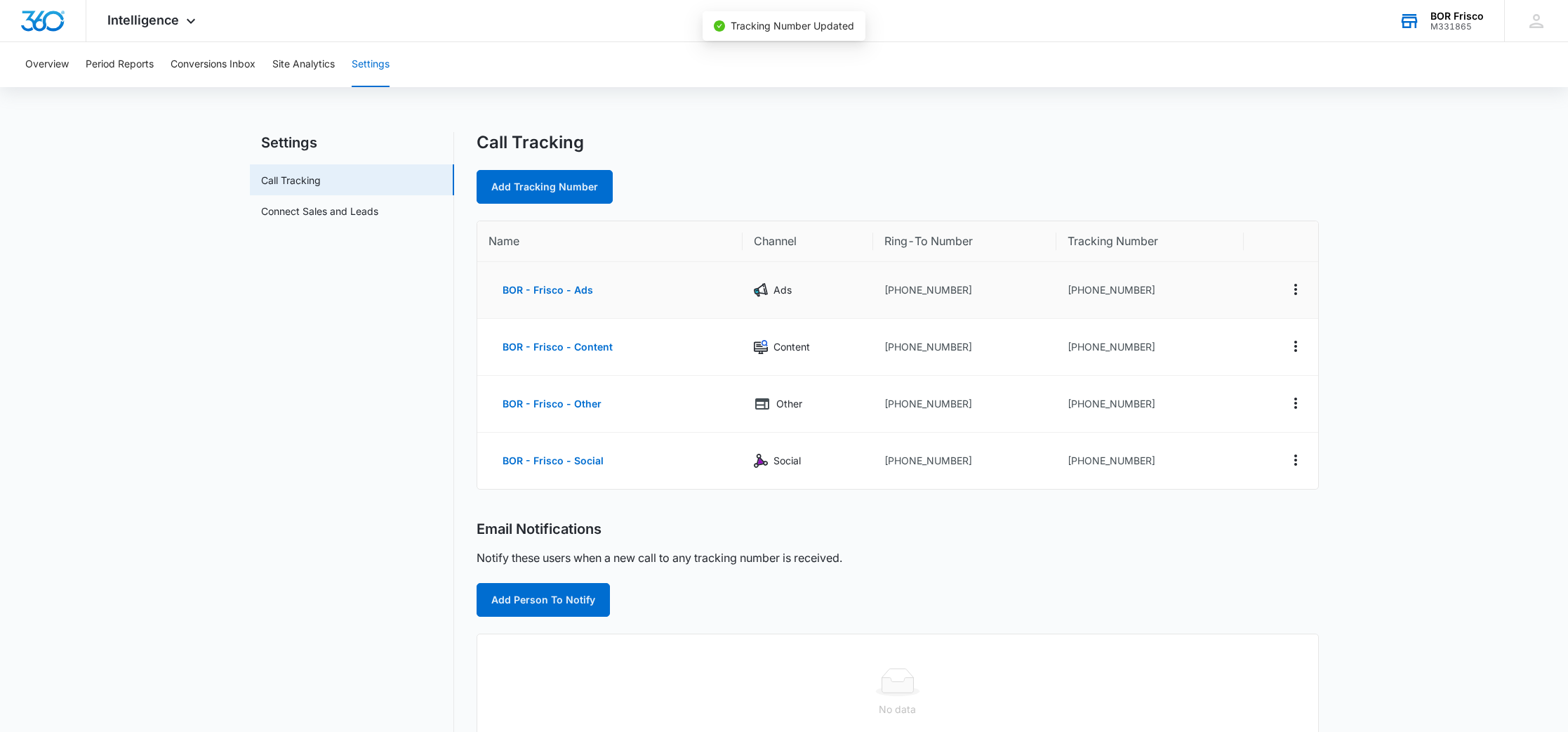
scroll to position [101, 0]
click at [1293, 347] on icon "Actions" at bounding box center [1296, 346] width 17 height 17
click at [1245, 333] on button "Edit" at bounding box center [1238, 335] width 80 height 21
select select "CONTENT"
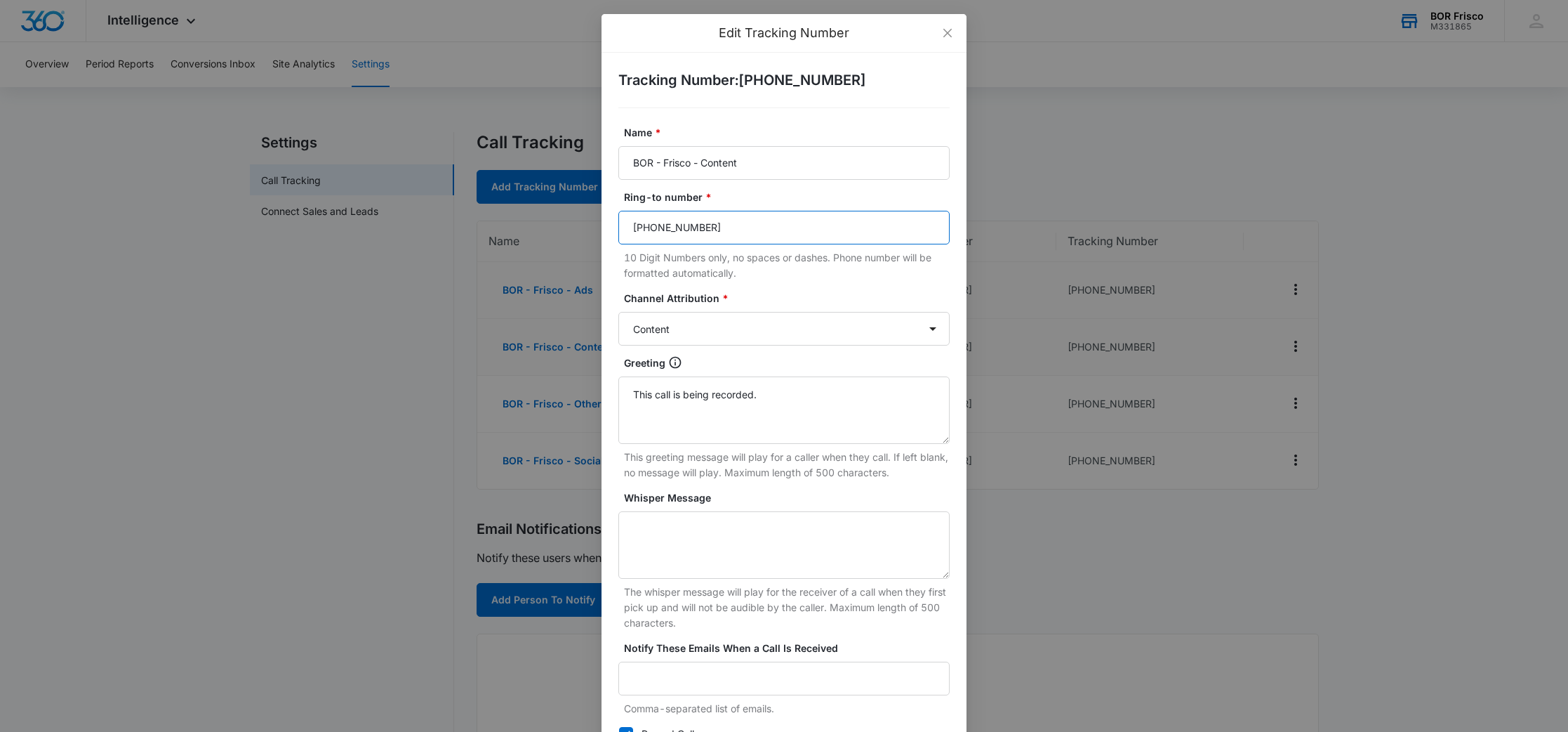
click at [783, 232] on input "[PHONE_NUMBER]" at bounding box center [784, 227] width 331 height 33
paste input "[PHONE_NUMBER]"
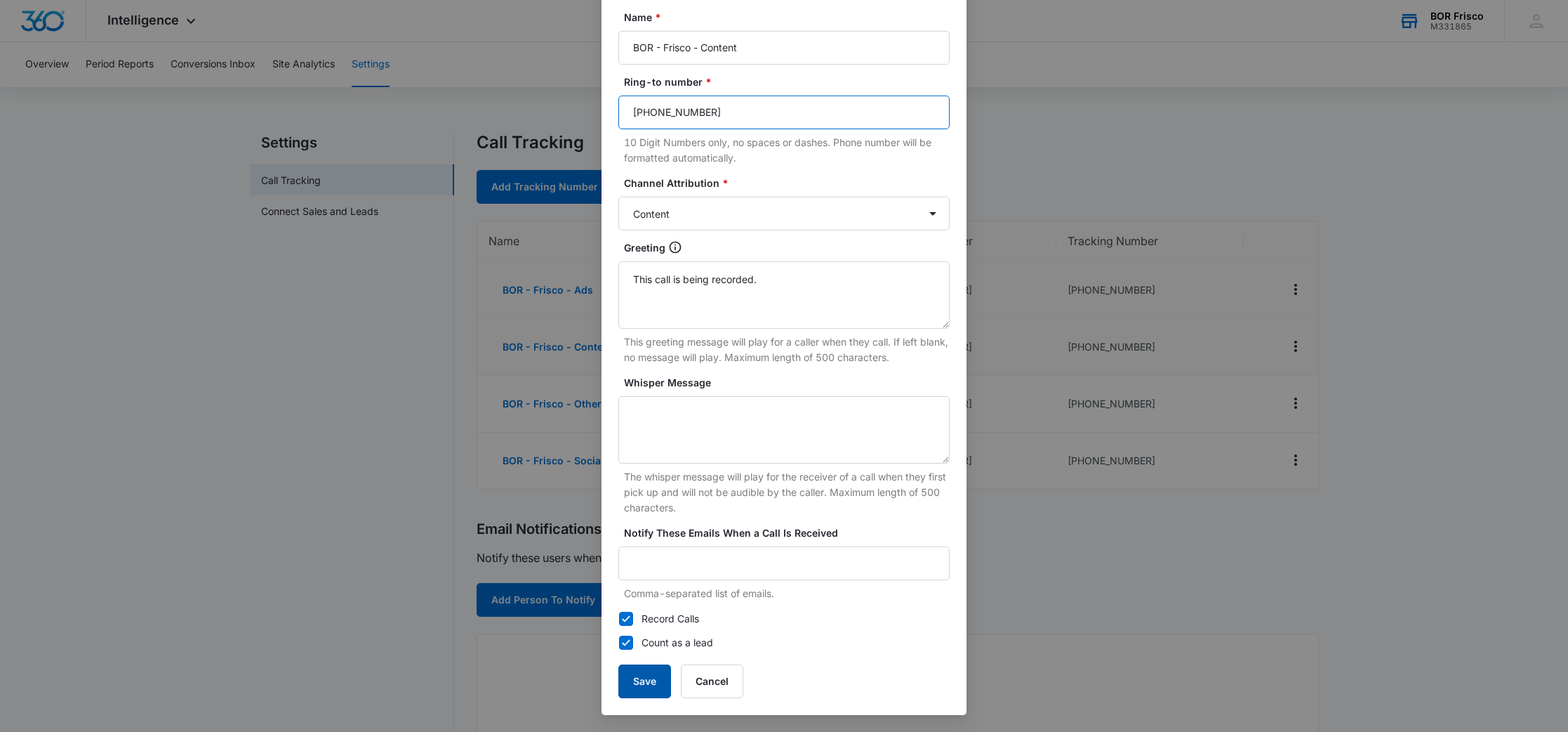
type input "[PHONE_NUMBER]"
click at [648, 685] on button "Save" at bounding box center [644, 681] width 53 height 33
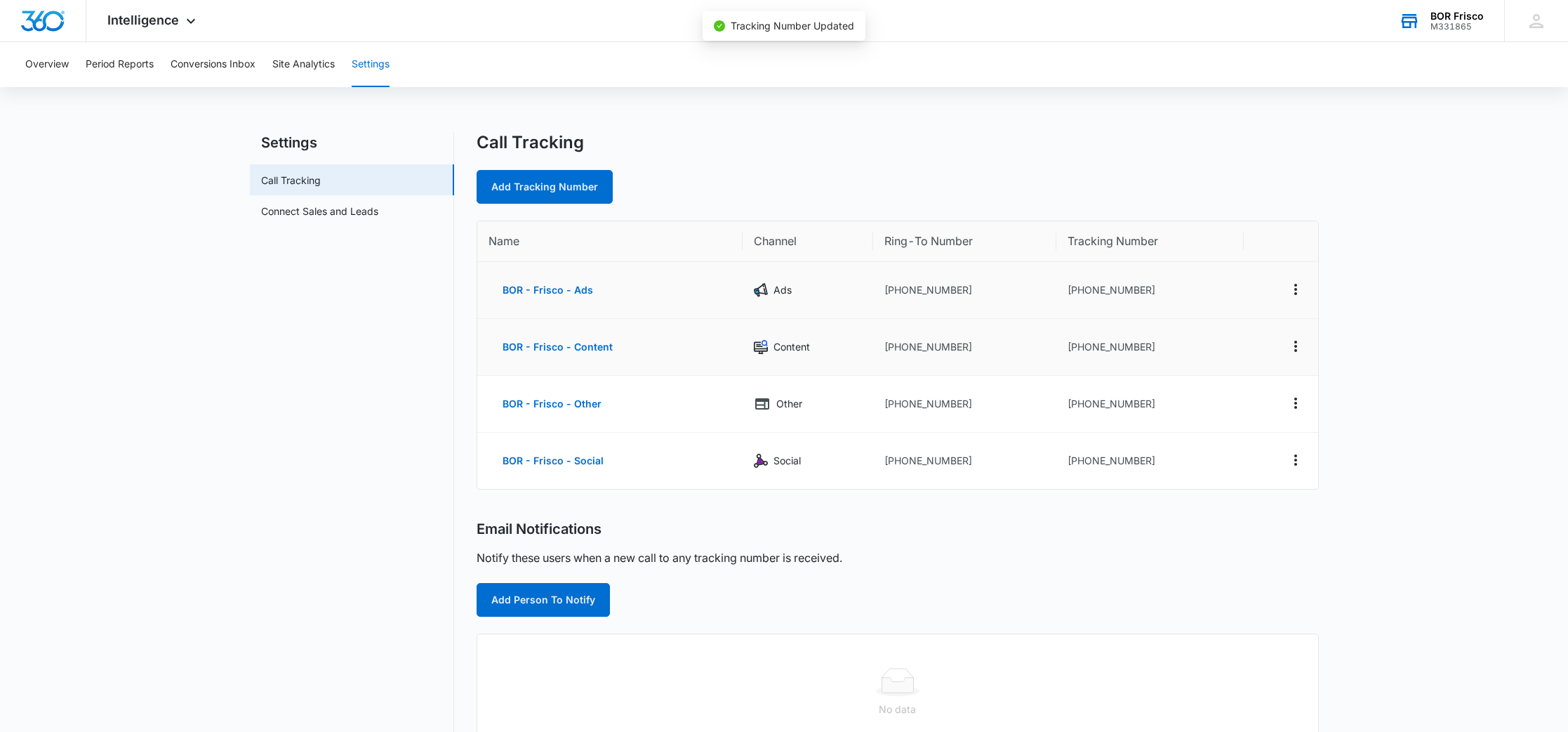
scroll to position [101, 0]
click at [1300, 403] on icon "Actions" at bounding box center [1296, 403] width 17 height 17
click at [1238, 394] on div "Edit" at bounding box center [1230, 392] width 30 height 10
select select "OTHER"
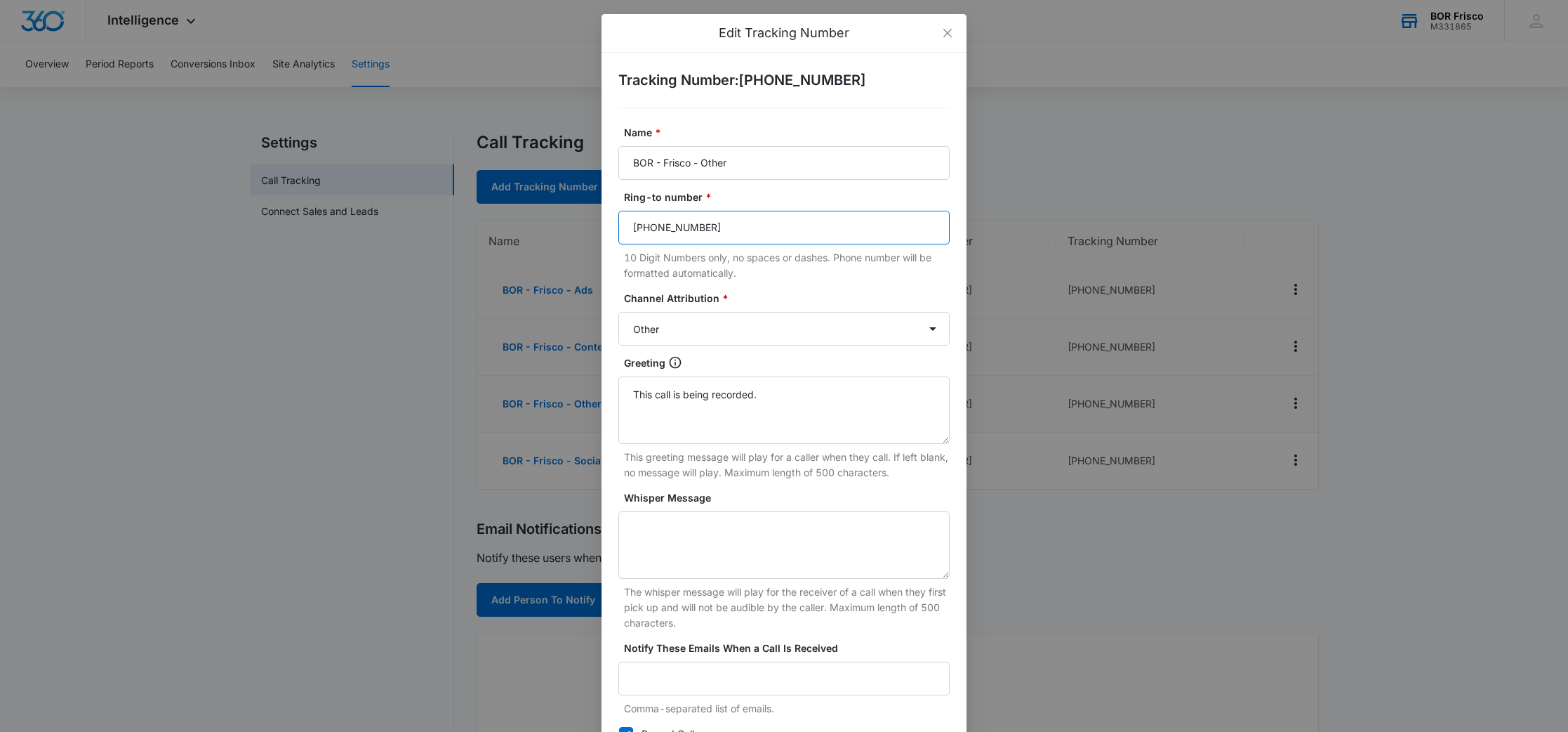
click at [708, 239] on input "[PHONE_NUMBER]" at bounding box center [784, 227] width 331 height 33
paste input "[PHONE_NUMBER]"
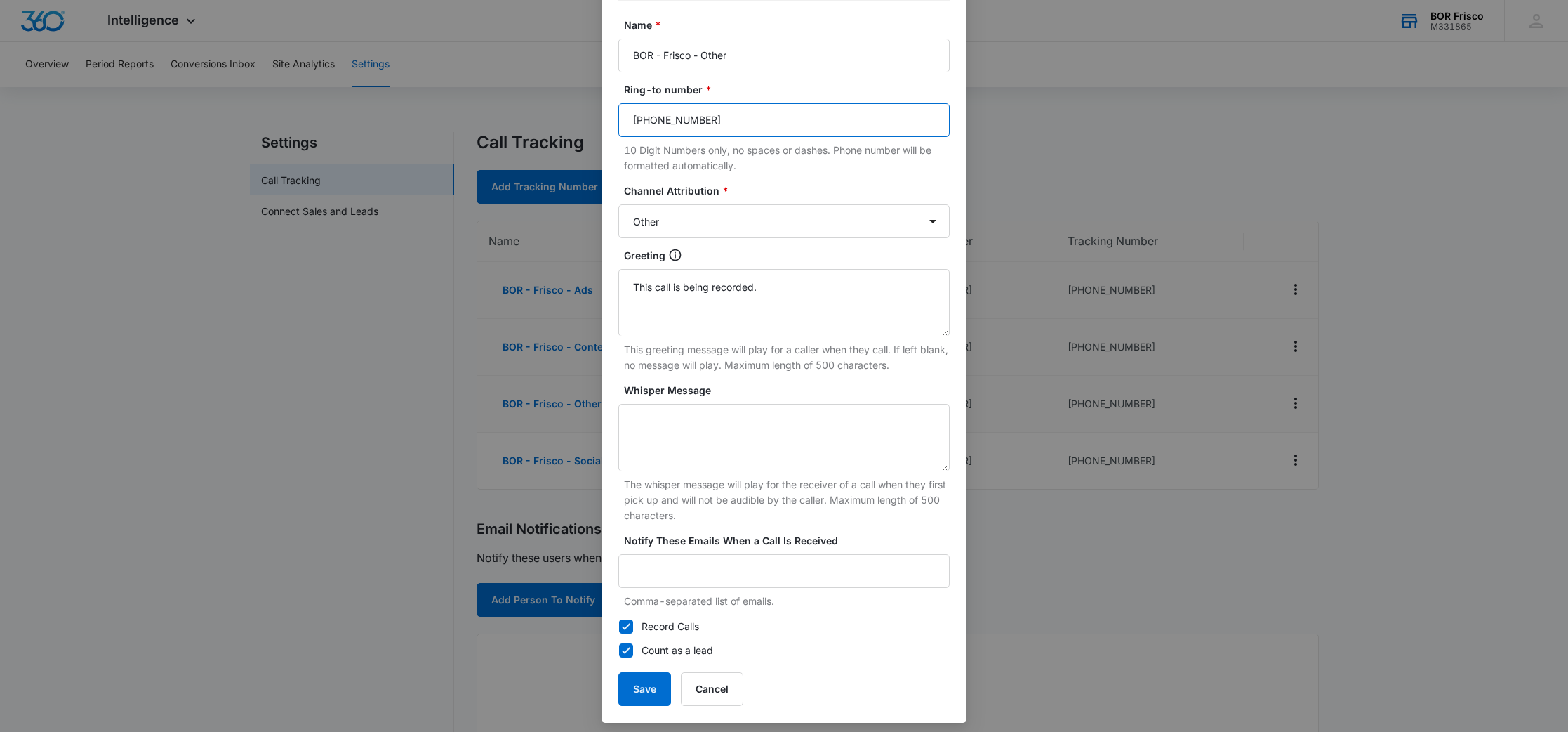
scroll to position [115, 0]
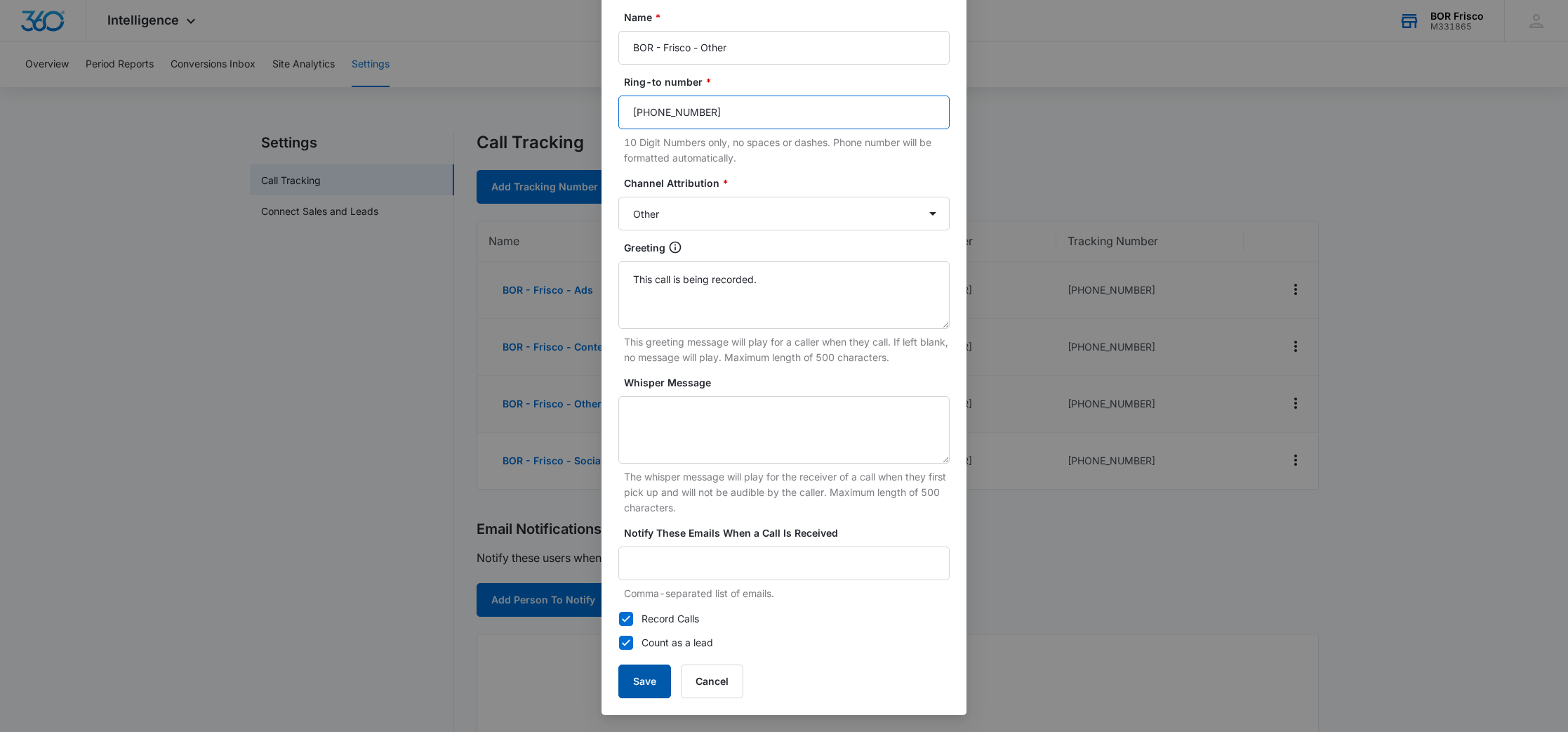
type input "[PHONE_NUMBER]"
click at [651, 672] on button "Save" at bounding box center [644, 681] width 53 height 33
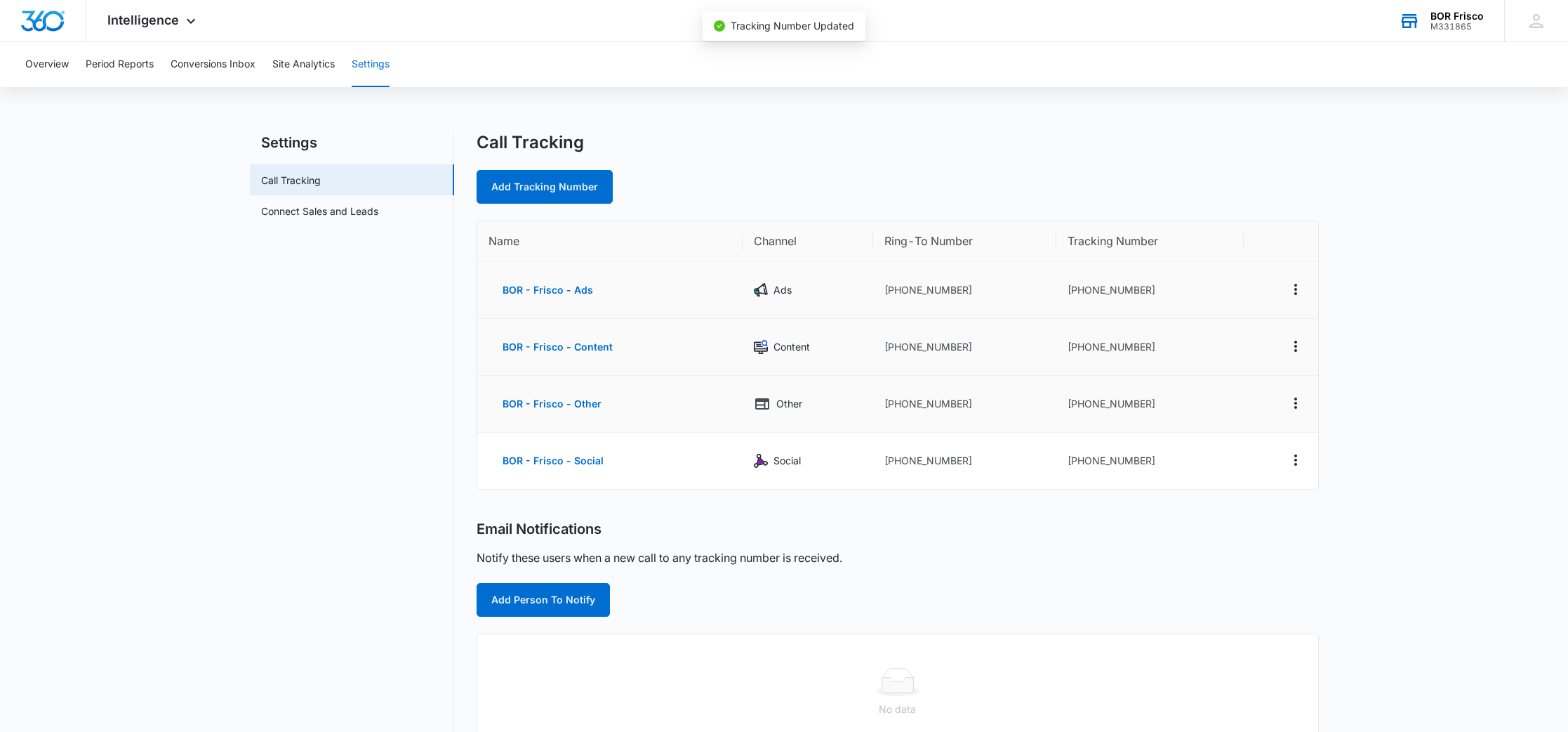
scroll to position [101, 0]
click at [1295, 458] on icon "Actions" at bounding box center [1296, 461] width 17 height 17
click at [1238, 440] on div "Edit" at bounding box center [1230, 445] width 30 height 10
select select "SOCIAL"
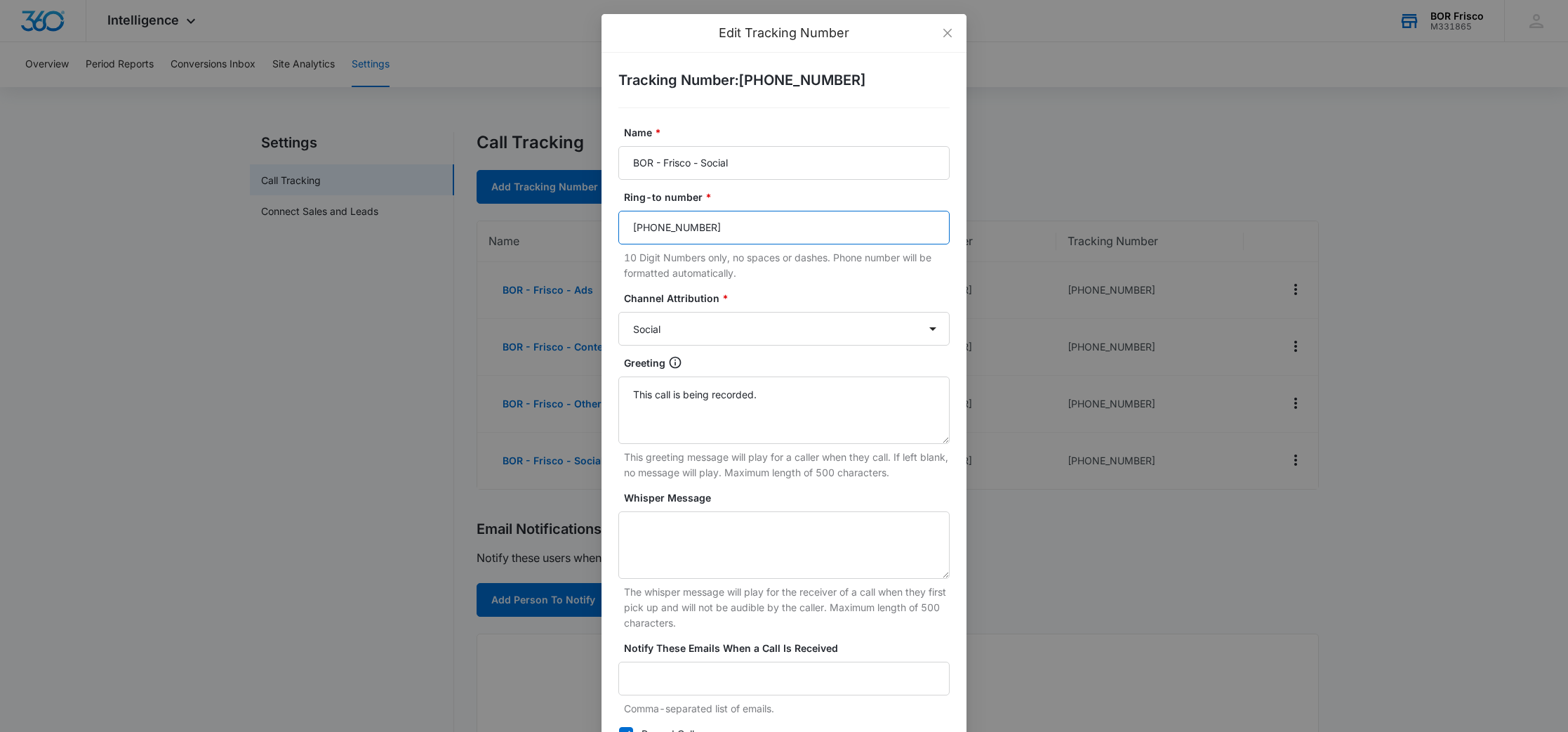
click at [676, 226] on input "[PHONE_NUMBER]" at bounding box center [784, 227] width 331 height 33
paste input "[PHONE_NUMBER]"
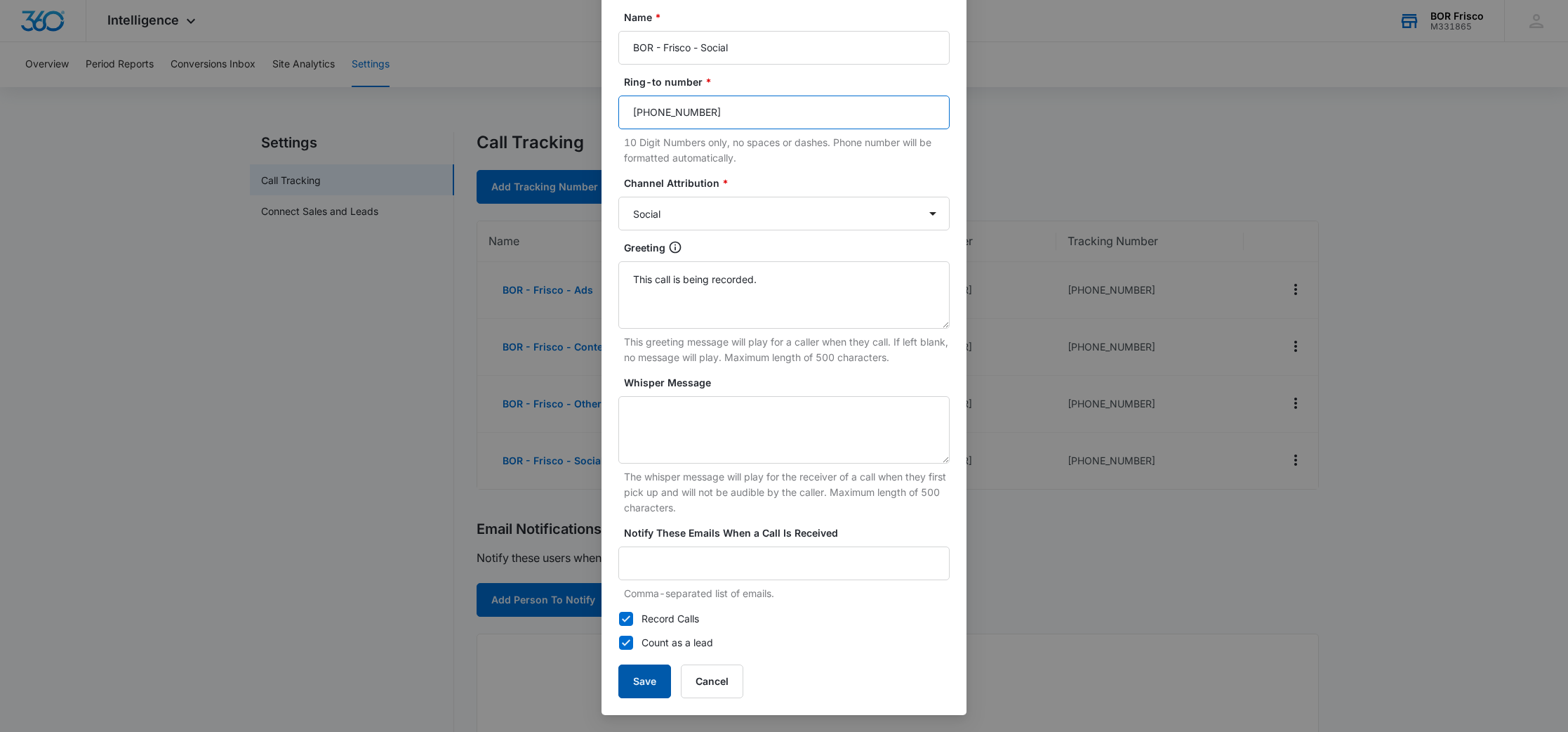
type input "[PHONE_NUMBER]"
click at [635, 688] on button "Save" at bounding box center [644, 681] width 53 height 33
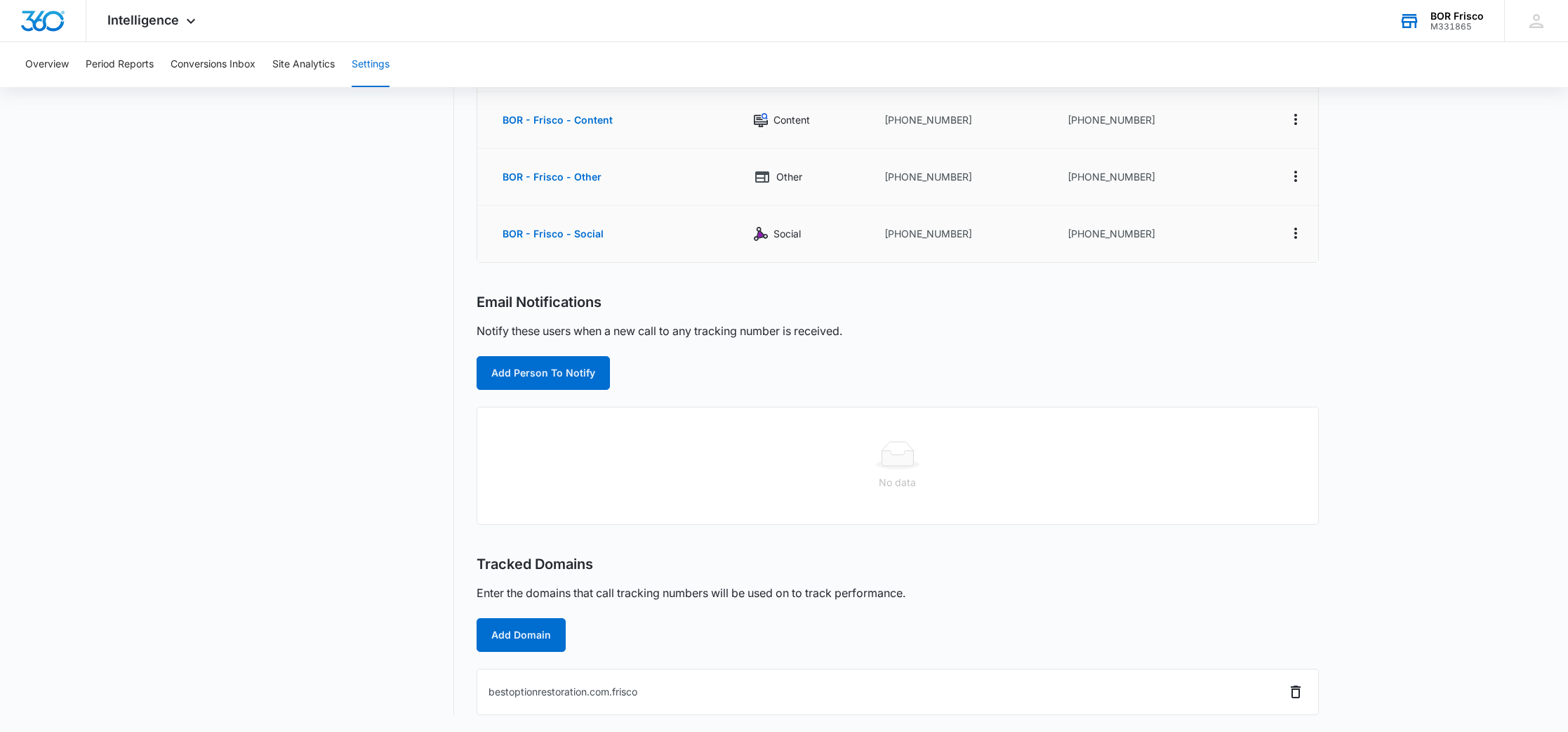
scroll to position [0, 0]
